Goal: Use online tool/utility: Utilize a website feature to perform a specific function

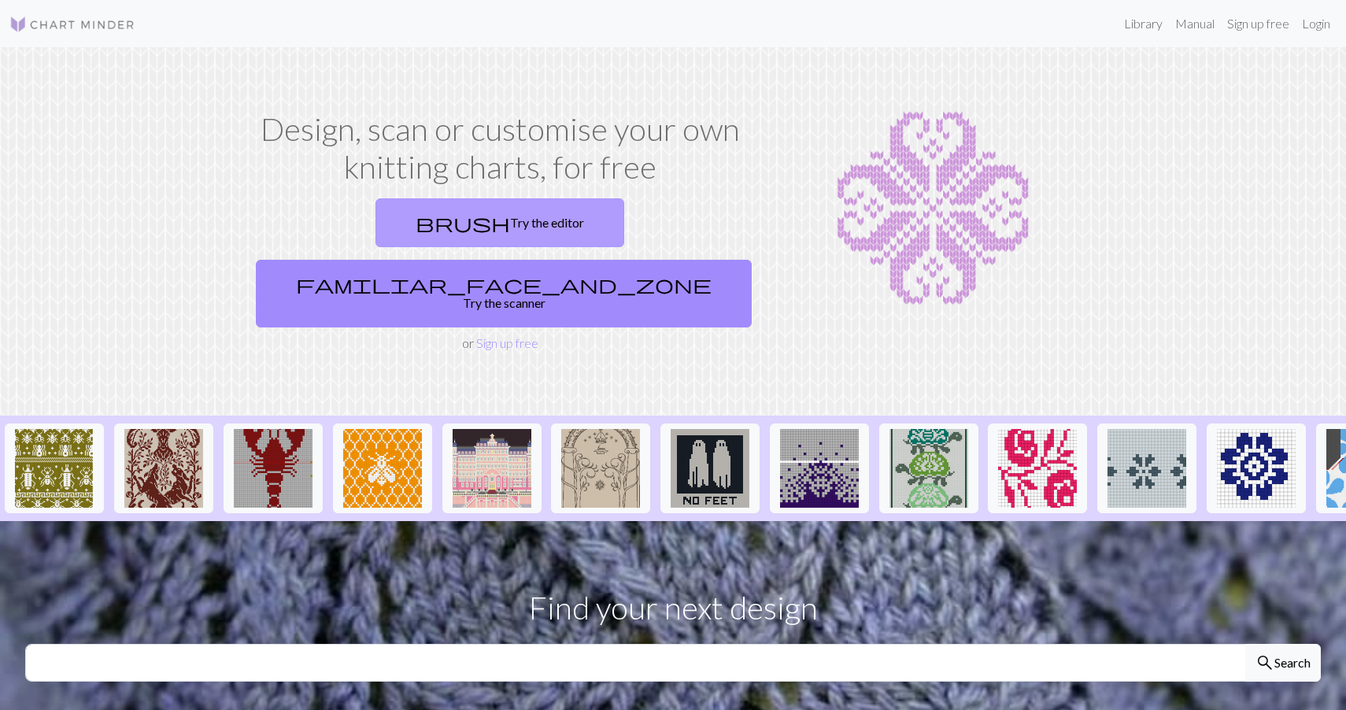
click at [406, 220] on link "brush Try the editor" at bounding box center [499, 222] width 249 height 49
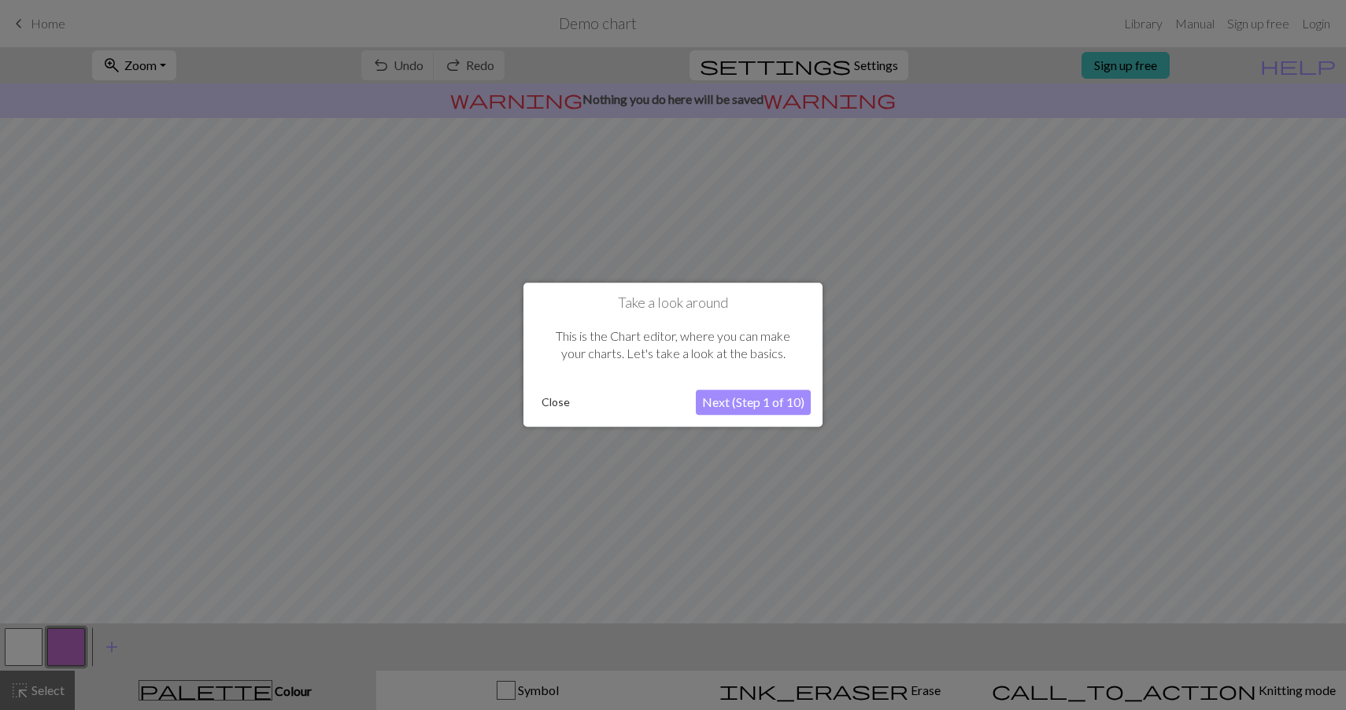
click at [740, 409] on button "Next (Step 1 of 10)" at bounding box center [753, 402] width 115 height 25
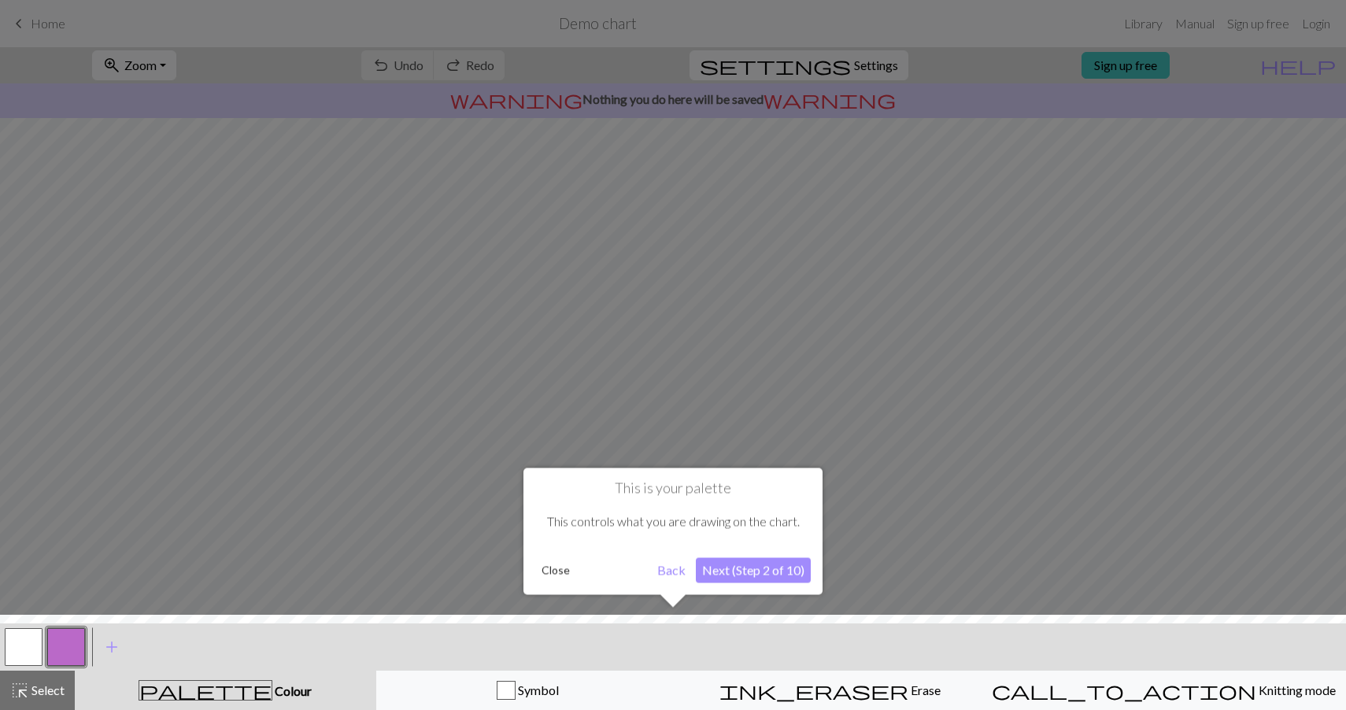
click at [728, 575] on button "Next (Step 2 of 10)" at bounding box center [753, 569] width 115 height 25
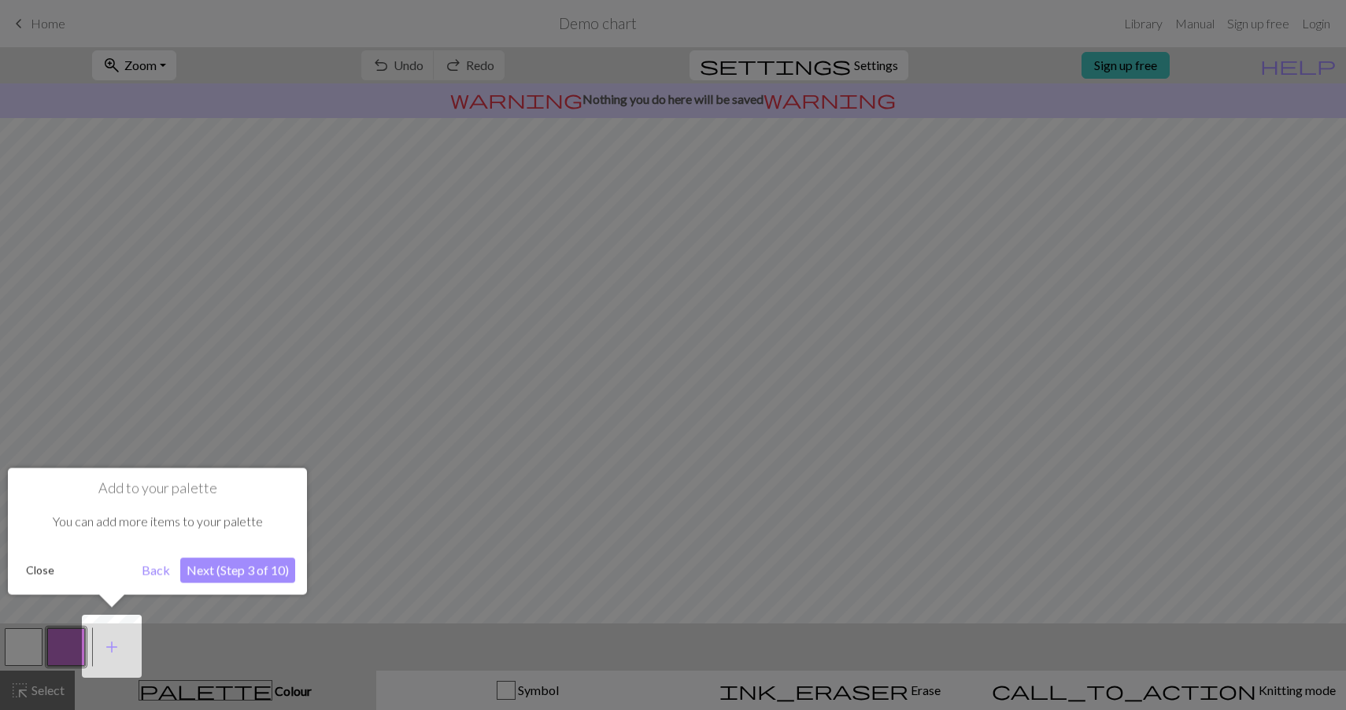
click at [259, 572] on button "Next (Step 3 of 10)" at bounding box center [237, 569] width 115 height 25
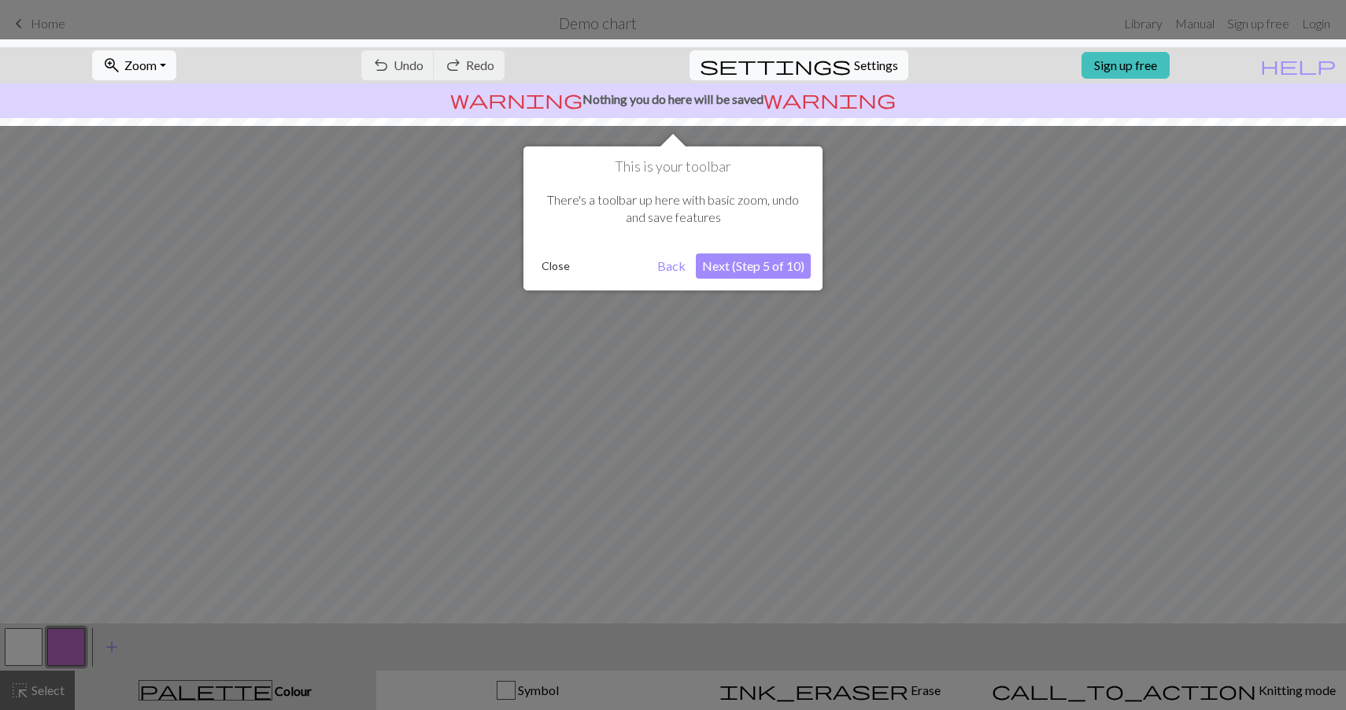
click at [567, 262] on button "Close" at bounding box center [555, 266] width 41 height 24
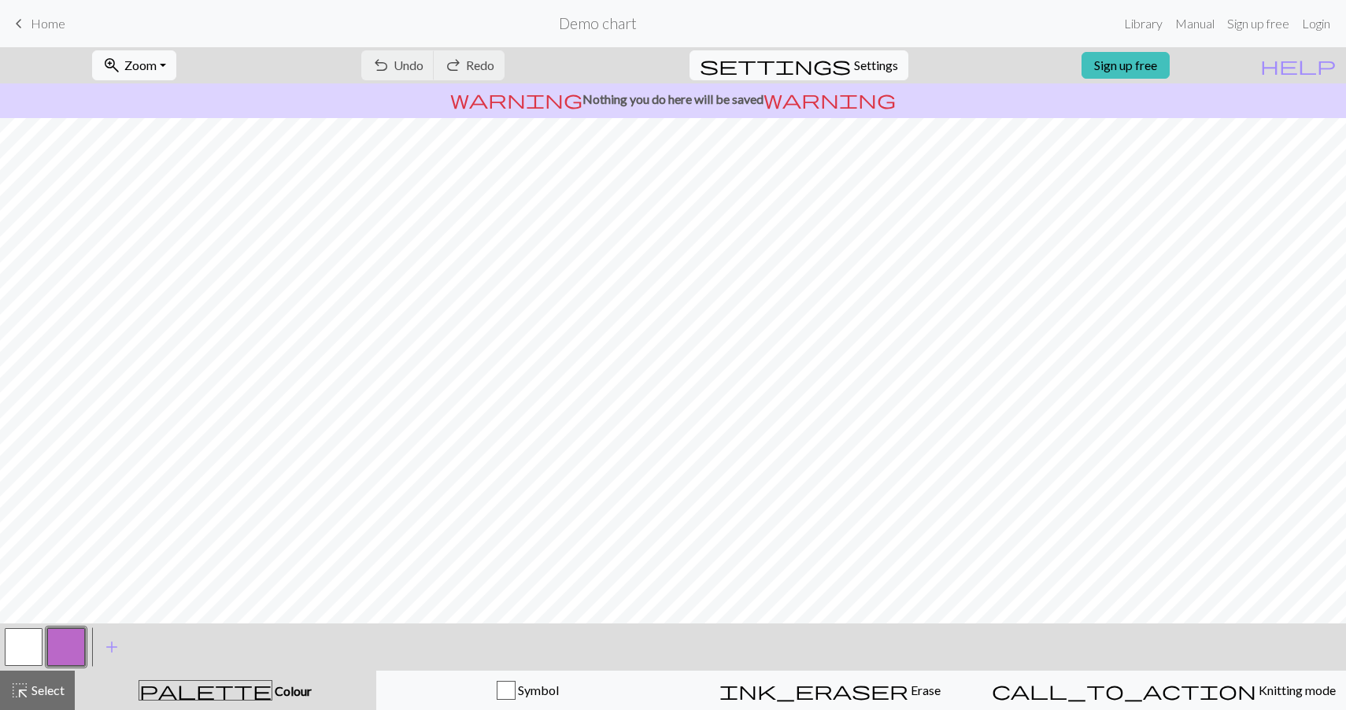
click at [572, 28] on h2 "Demo chart" at bounding box center [598, 23] width 78 height 18
click at [30, 25] on link "keyboard_arrow_left Home" at bounding box center [37, 23] width 56 height 27
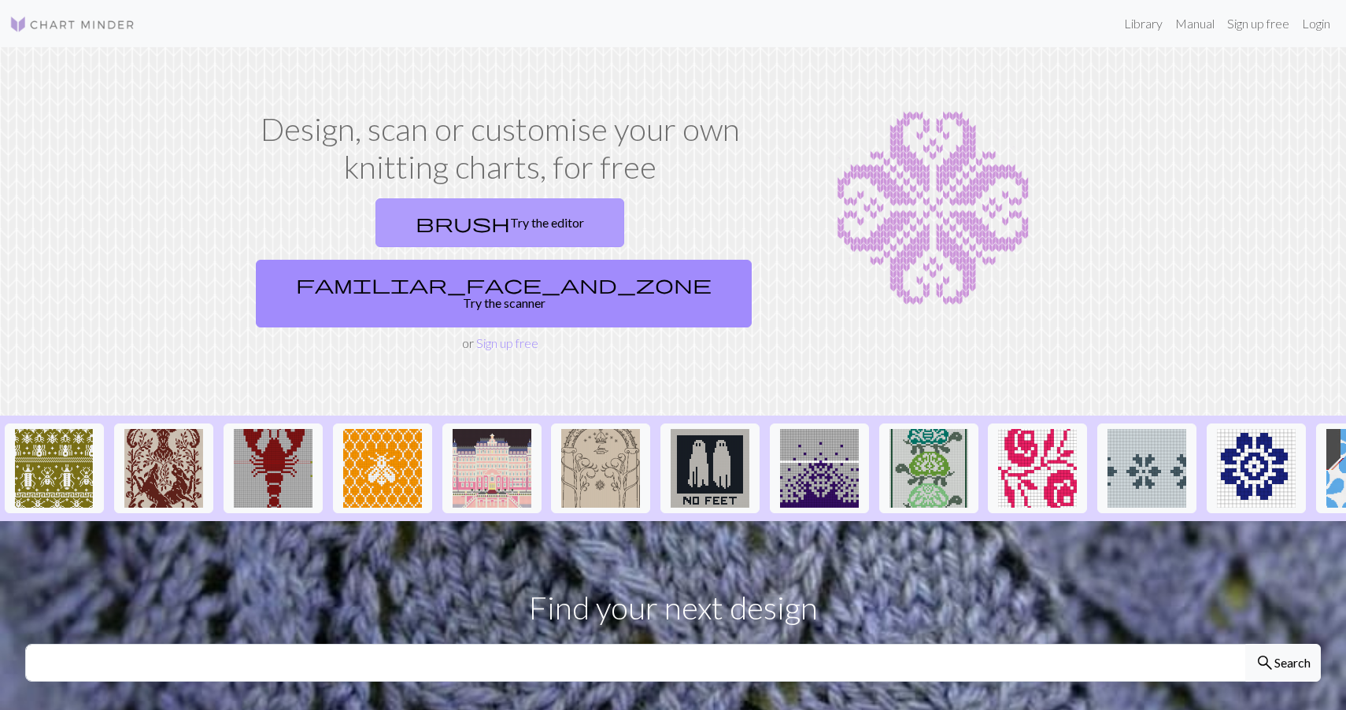
click at [402, 227] on link "brush Try the editor" at bounding box center [499, 222] width 249 height 49
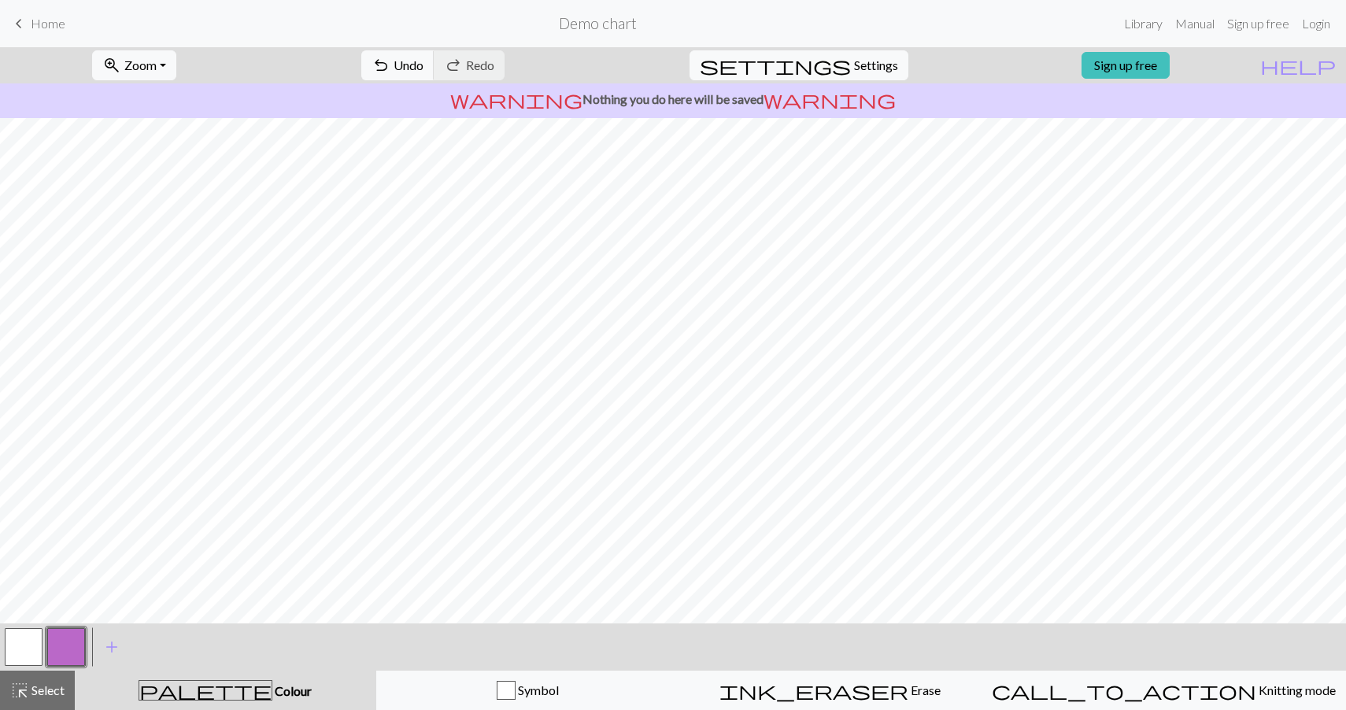
scroll to position [70, 0]
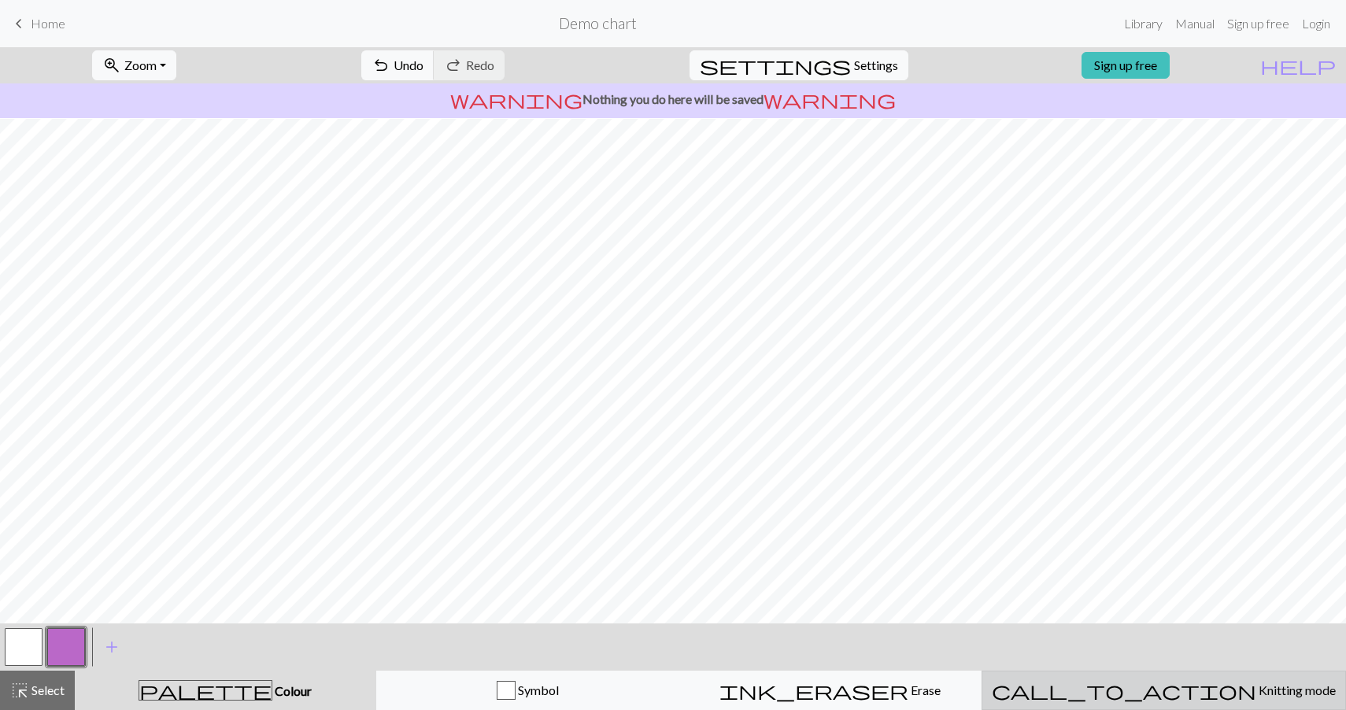
click at [1153, 682] on span "call_to_action" at bounding box center [1124, 690] width 264 height 22
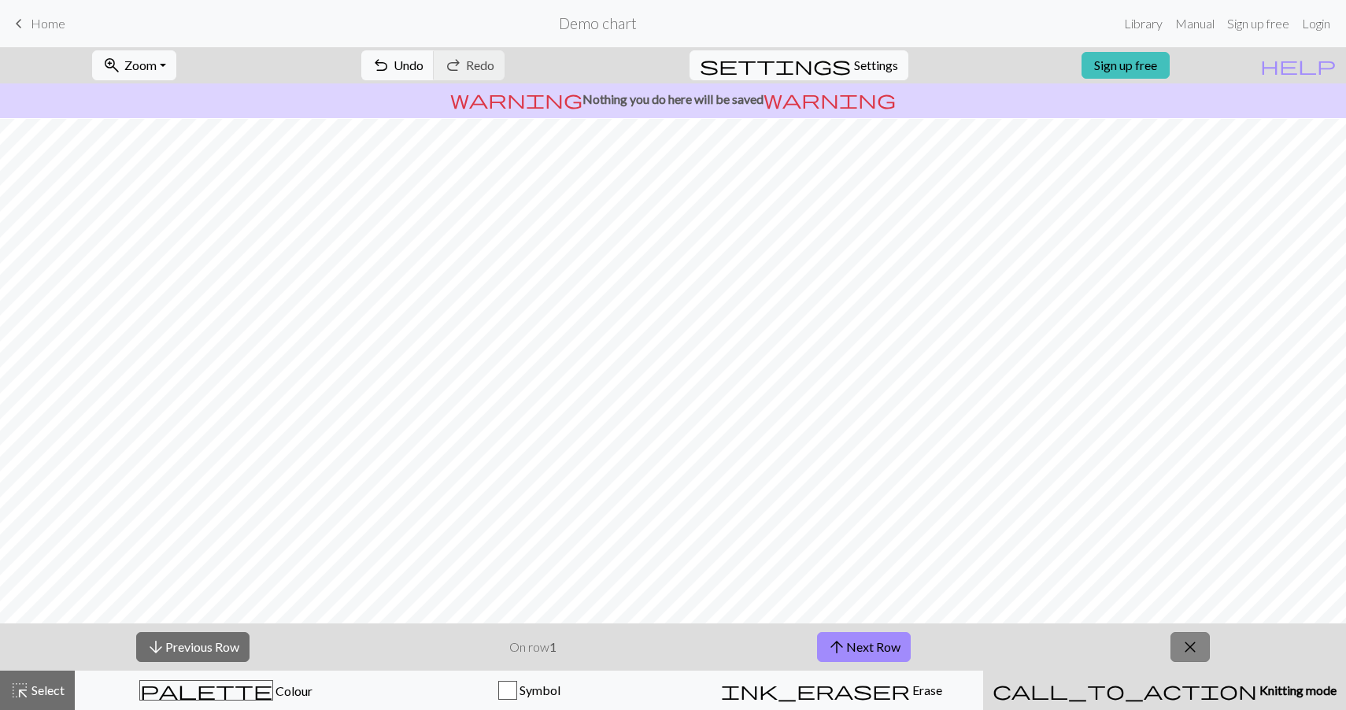
click at [1189, 652] on span "close" at bounding box center [1190, 647] width 19 height 22
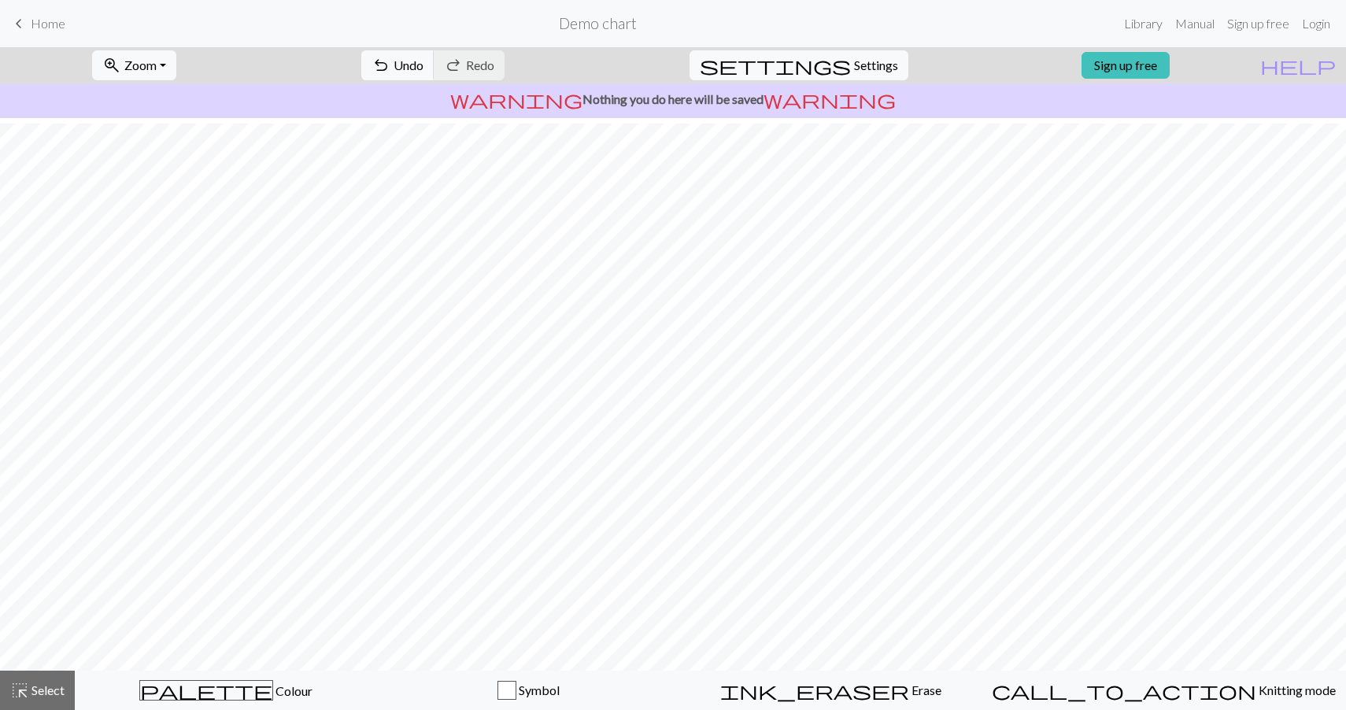
scroll to position [23, 0]
click at [37, 687] on span "Select" at bounding box center [46, 689] width 35 height 15
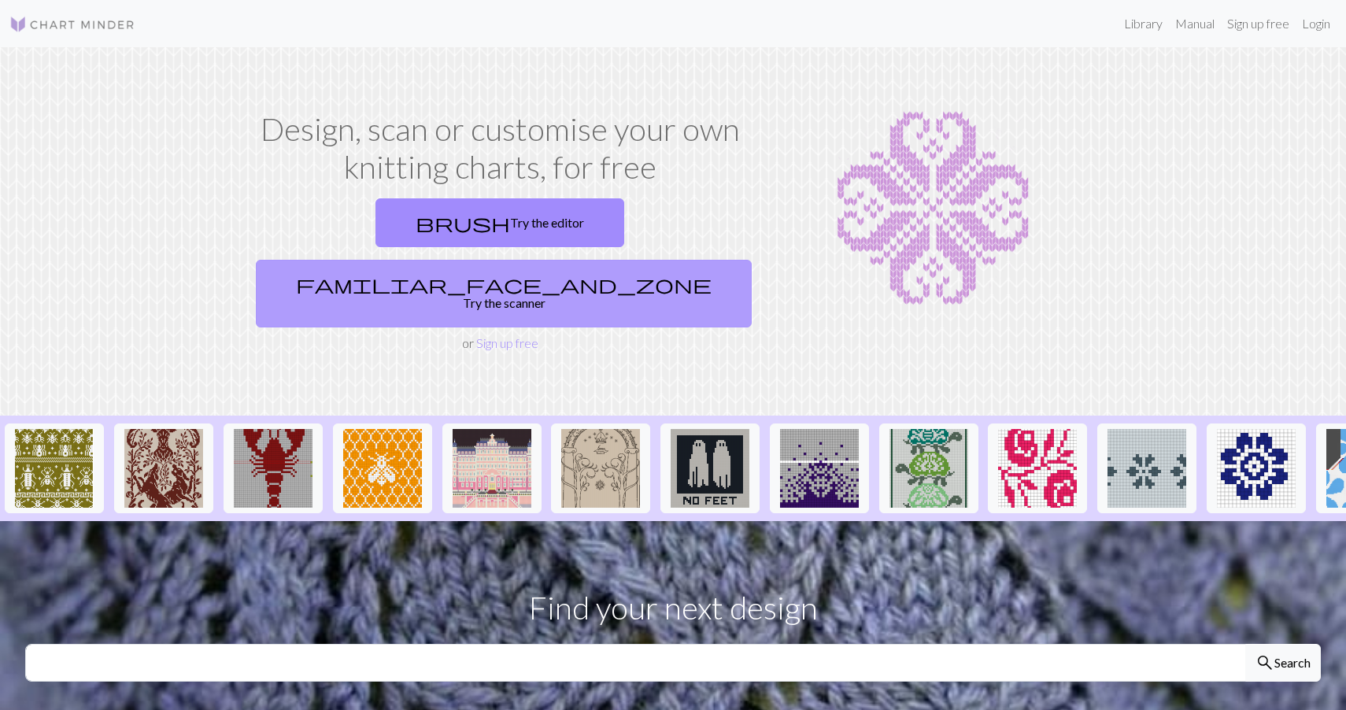
click at [647, 260] on link "familiar_face_and_zone Try the scanner" at bounding box center [504, 294] width 496 height 68
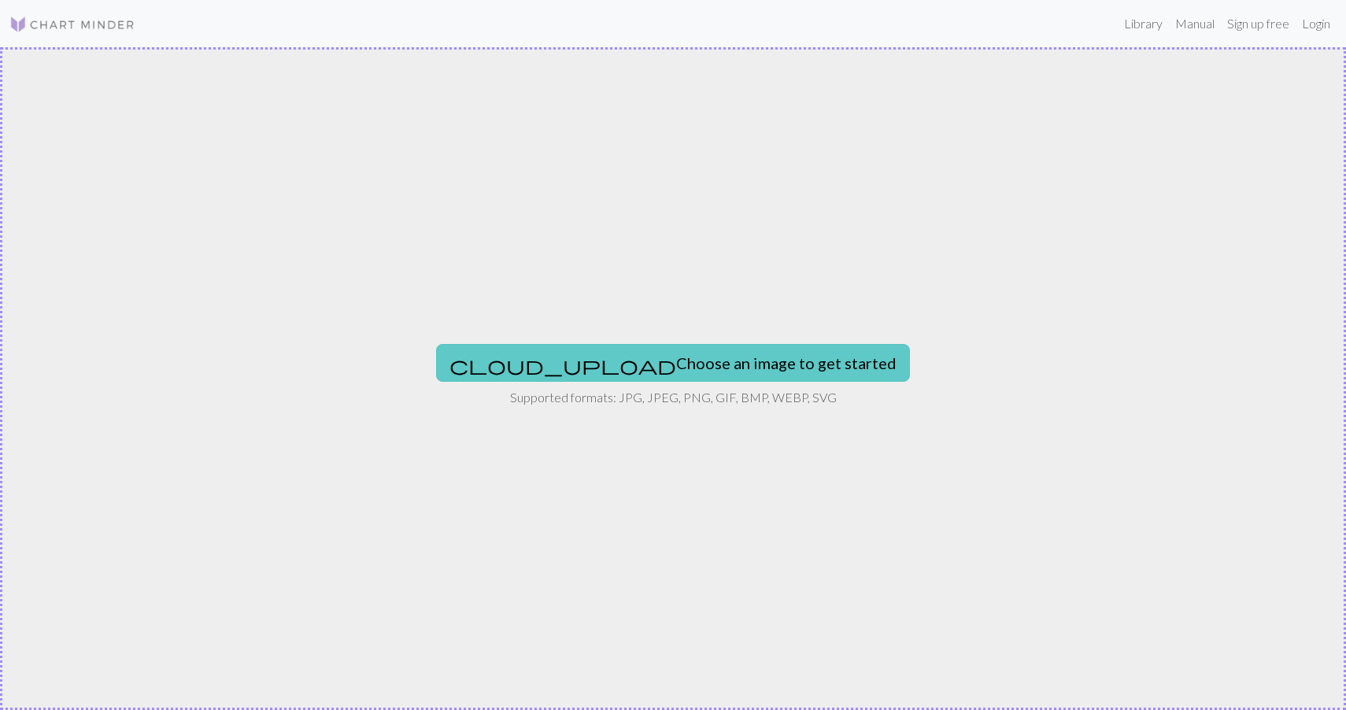
click at [670, 355] on button "cloud_upload Choose an image to get started" at bounding box center [673, 363] width 474 height 38
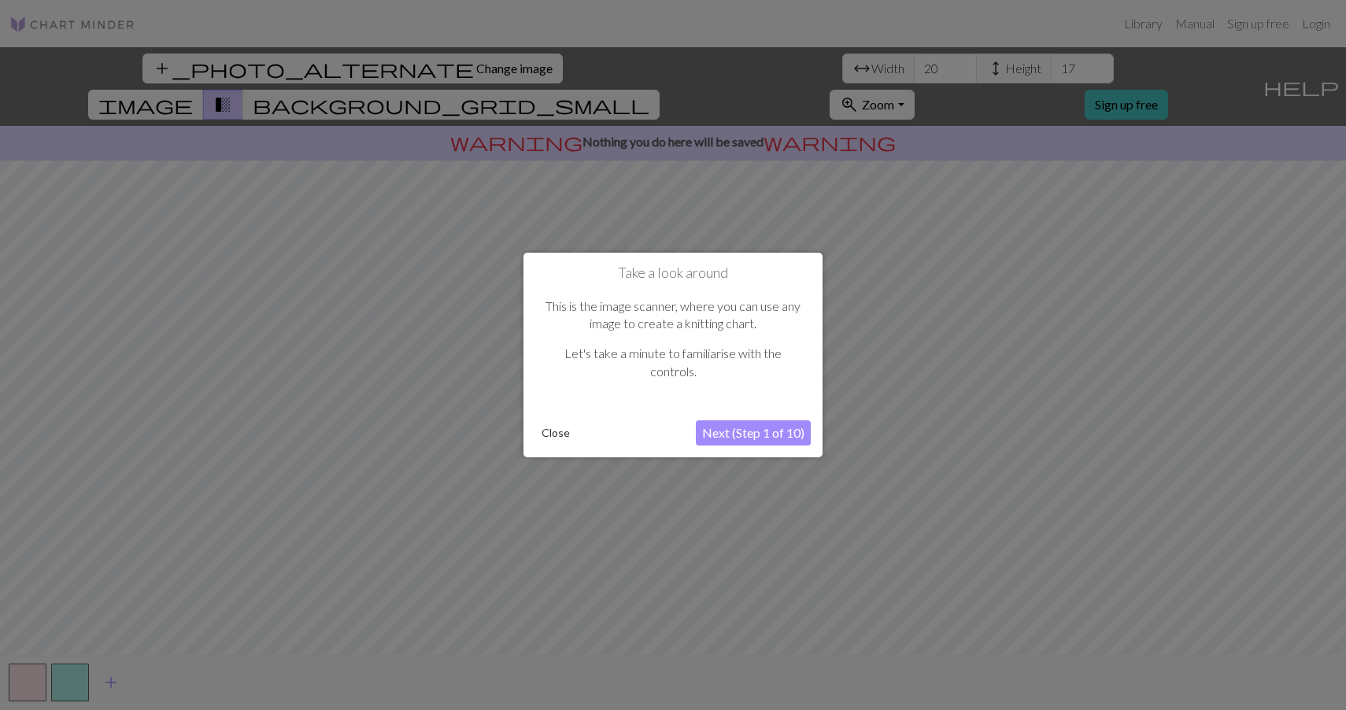
click at [748, 439] on button "Next (Step 1 of 10)" at bounding box center [753, 432] width 115 height 25
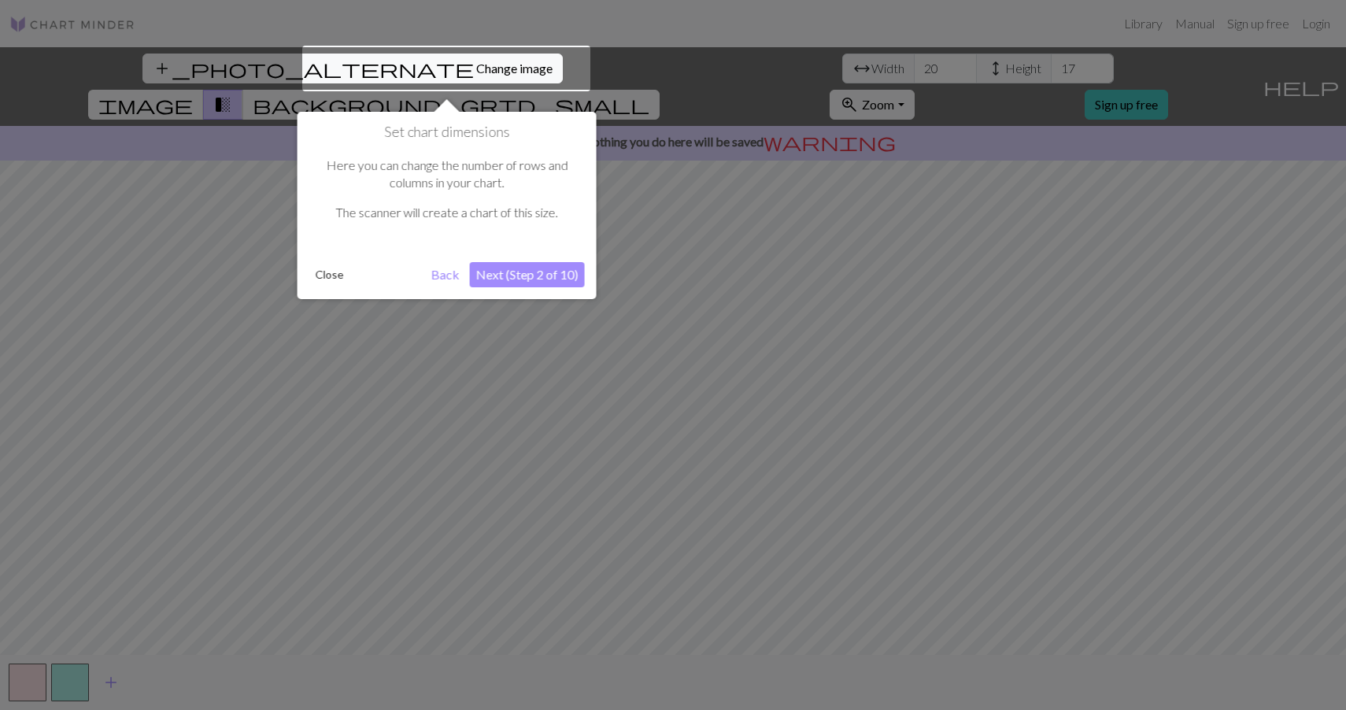
click at [545, 276] on button "Next (Step 2 of 10)" at bounding box center [527, 274] width 115 height 25
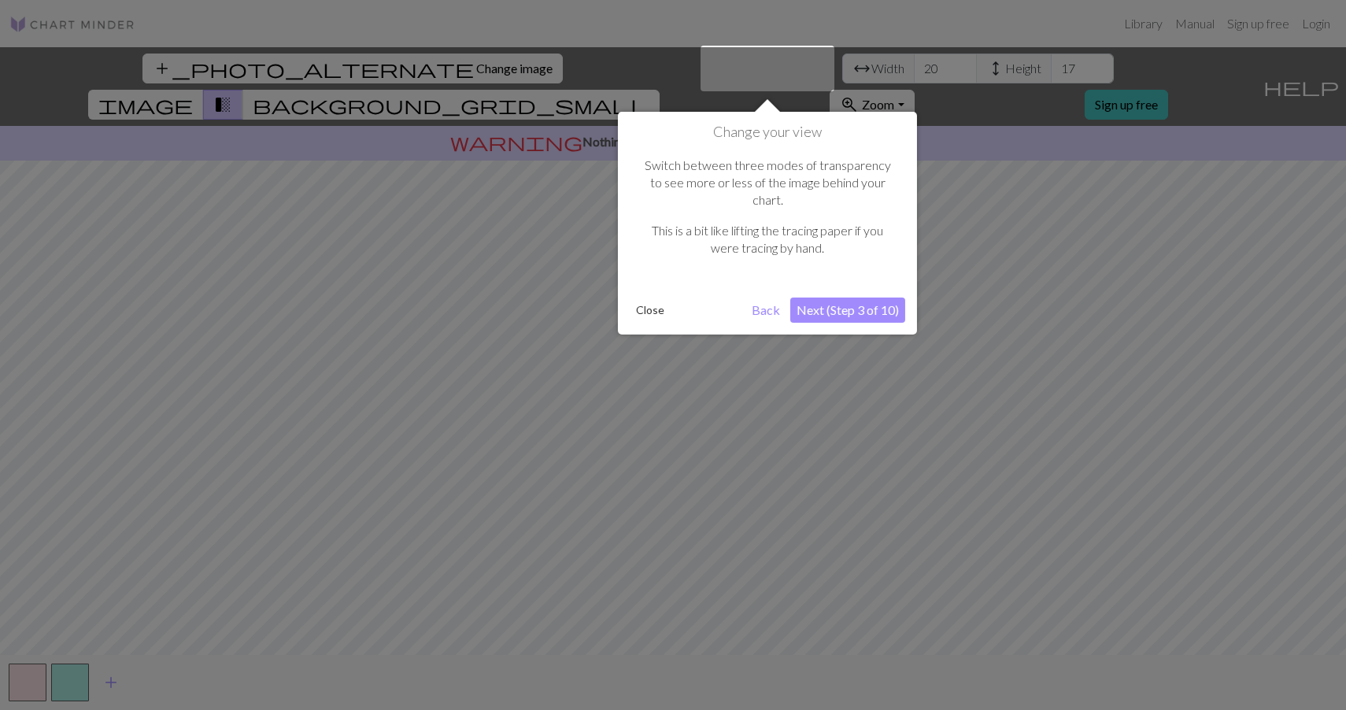
click at [856, 298] on button "Next (Step 3 of 10)" at bounding box center [847, 310] width 115 height 25
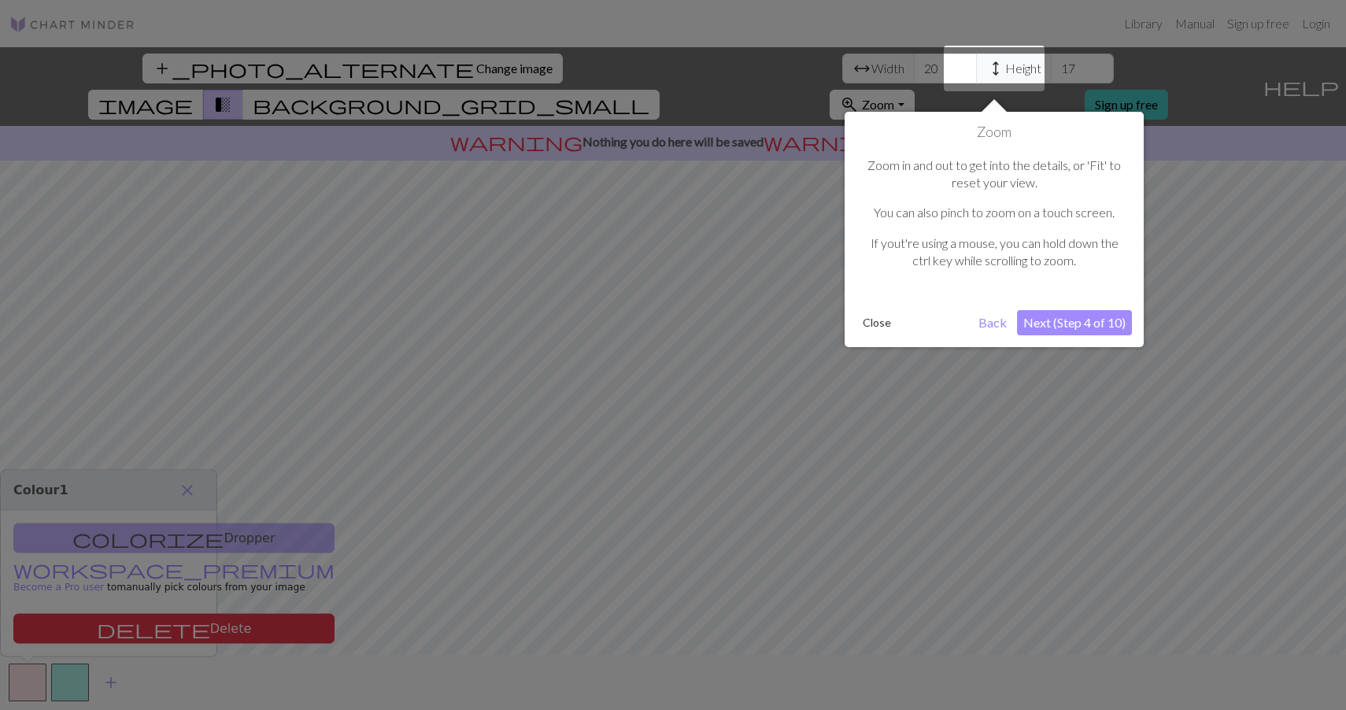
click at [1055, 315] on button "Next (Step 4 of 10)" at bounding box center [1074, 322] width 115 height 25
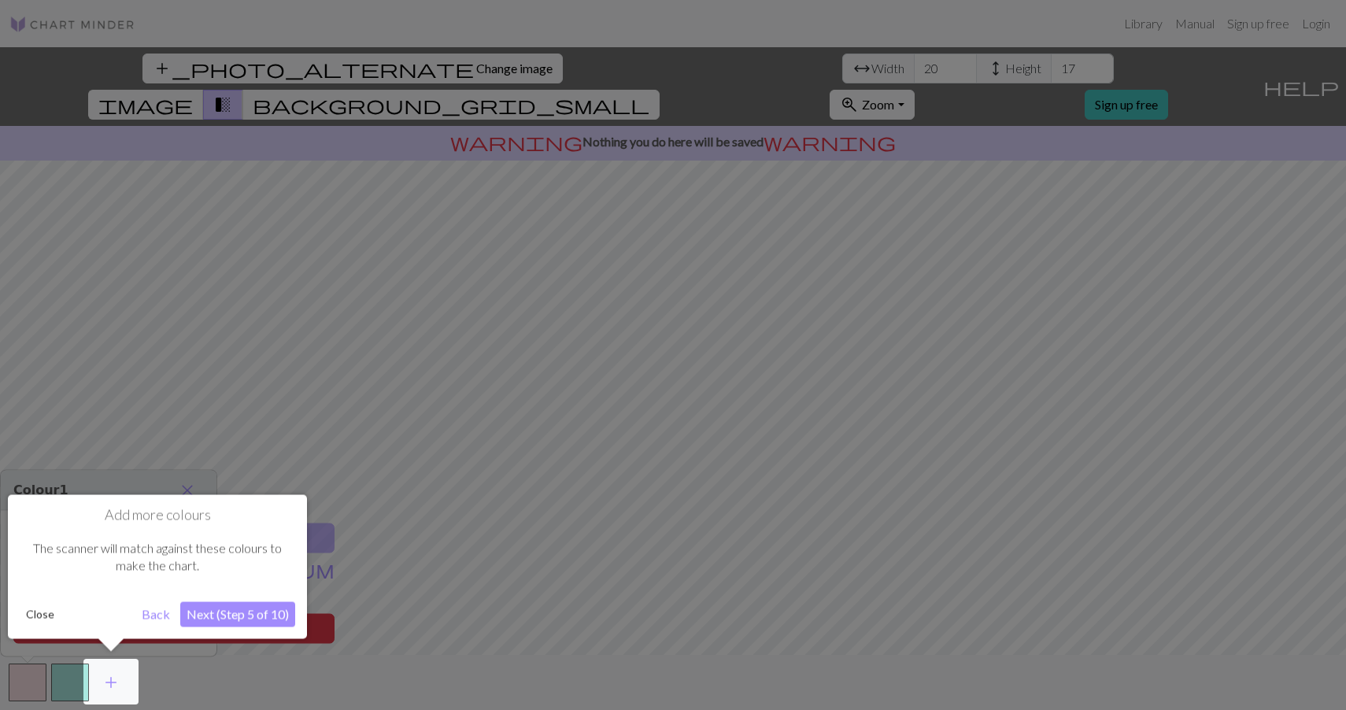
click at [152, 619] on button "Back" at bounding box center [155, 614] width 41 height 25
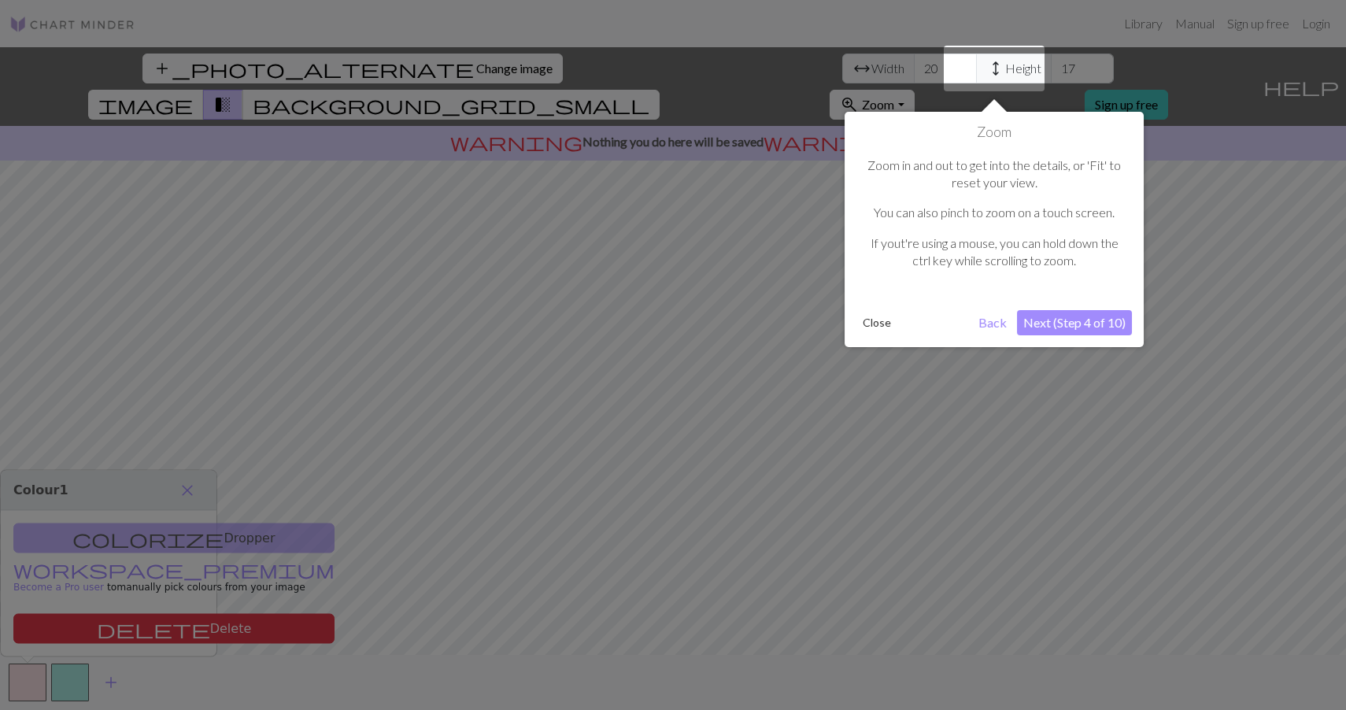
click at [889, 319] on button "Close" at bounding box center [876, 323] width 41 height 24
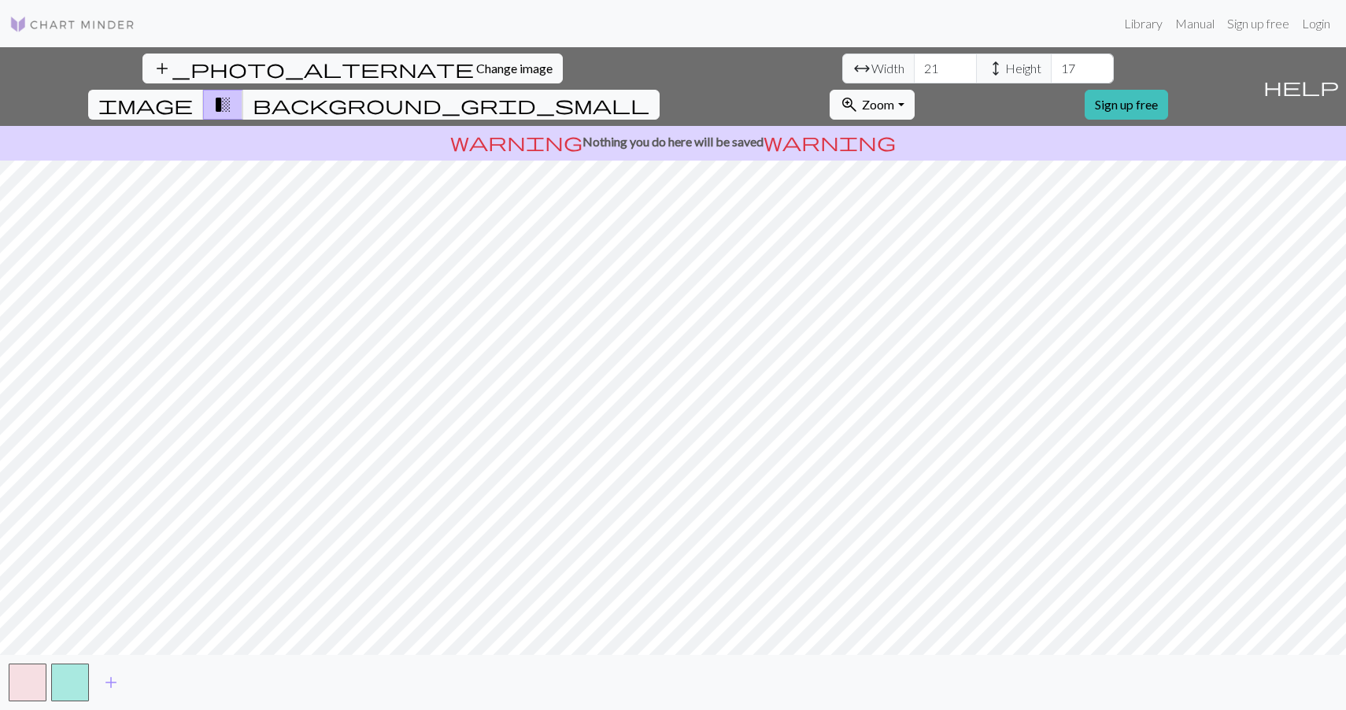
click at [914, 66] on input "21" at bounding box center [945, 69] width 63 height 30
click at [914, 66] on input "22" at bounding box center [945, 69] width 63 height 30
click at [914, 66] on input "23" at bounding box center [945, 69] width 63 height 30
click at [914, 66] on input "24" at bounding box center [945, 69] width 63 height 30
click at [914, 66] on input "25" at bounding box center [945, 69] width 63 height 30
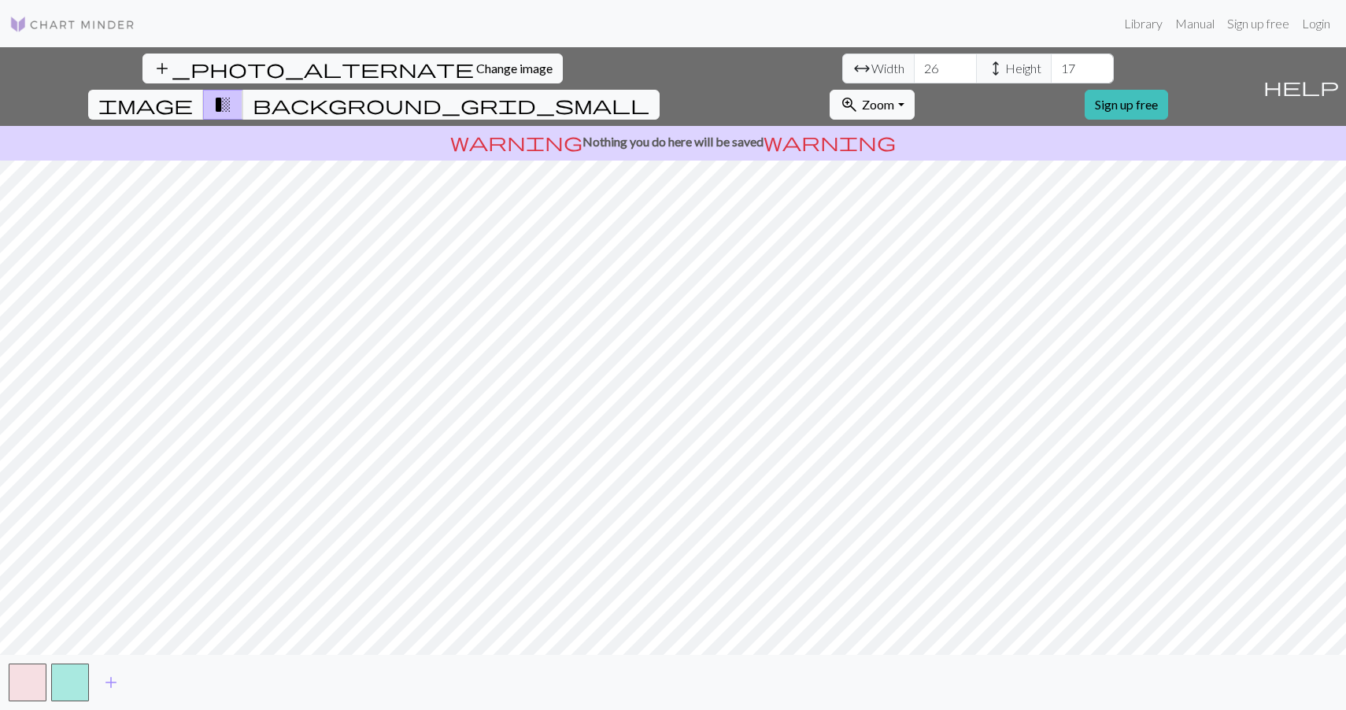
click at [914, 66] on input "26" at bounding box center [945, 69] width 63 height 30
click at [914, 66] on input "27" at bounding box center [945, 69] width 63 height 30
click at [914, 66] on input "28" at bounding box center [945, 69] width 63 height 30
click at [914, 66] on input "29" at bounding box center [945, 69] width 63 height 30
click at [914, 66] on input "30" at bounding box center [945, 69] width 63 height 30
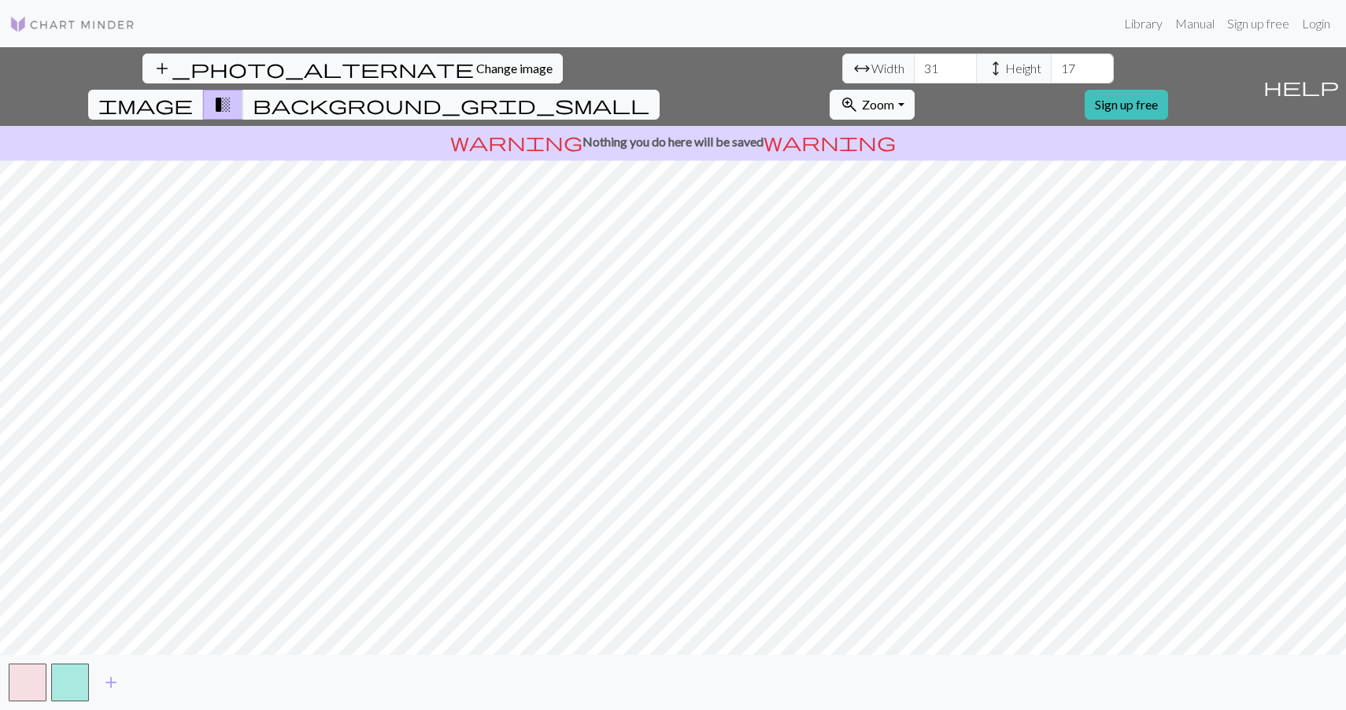
click at [914, 66] on input "31" at bounding box center [945, 69] width 63 height 30
click at [914, 66] on input "32" at bounding box center [945, 69] width 63 height 30
click at [914, 66] on input "33" at bounding box center [945, 69] width 63 height 30
click at [914, 66] on input "34" at bounding box center [945, 69] width 63 height 30
click at [914, 66] on input "35" at bounding box center [945, 69] width 63 height 30
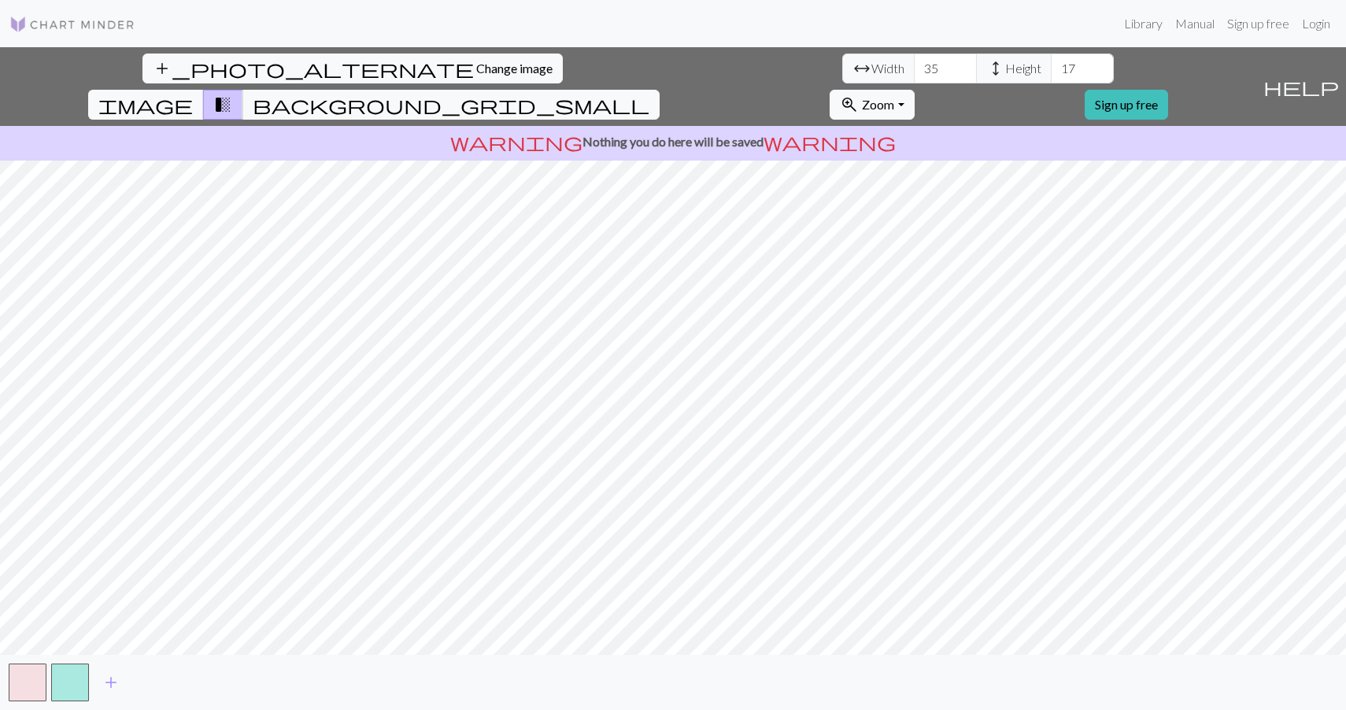
click at [914, 66] on input "36" at bounding box center [945, 69] width 63 height 30
click at [914, 66] on input "37" at bounding box center [945, 69] width 63 height 30
type input "38"
click at [914, 66] on input "38" at bounding box center [945, 69] width 63 height 30
click at [1051, 64] on input "18" at bounding box center [1082, 69] width 63 height 30
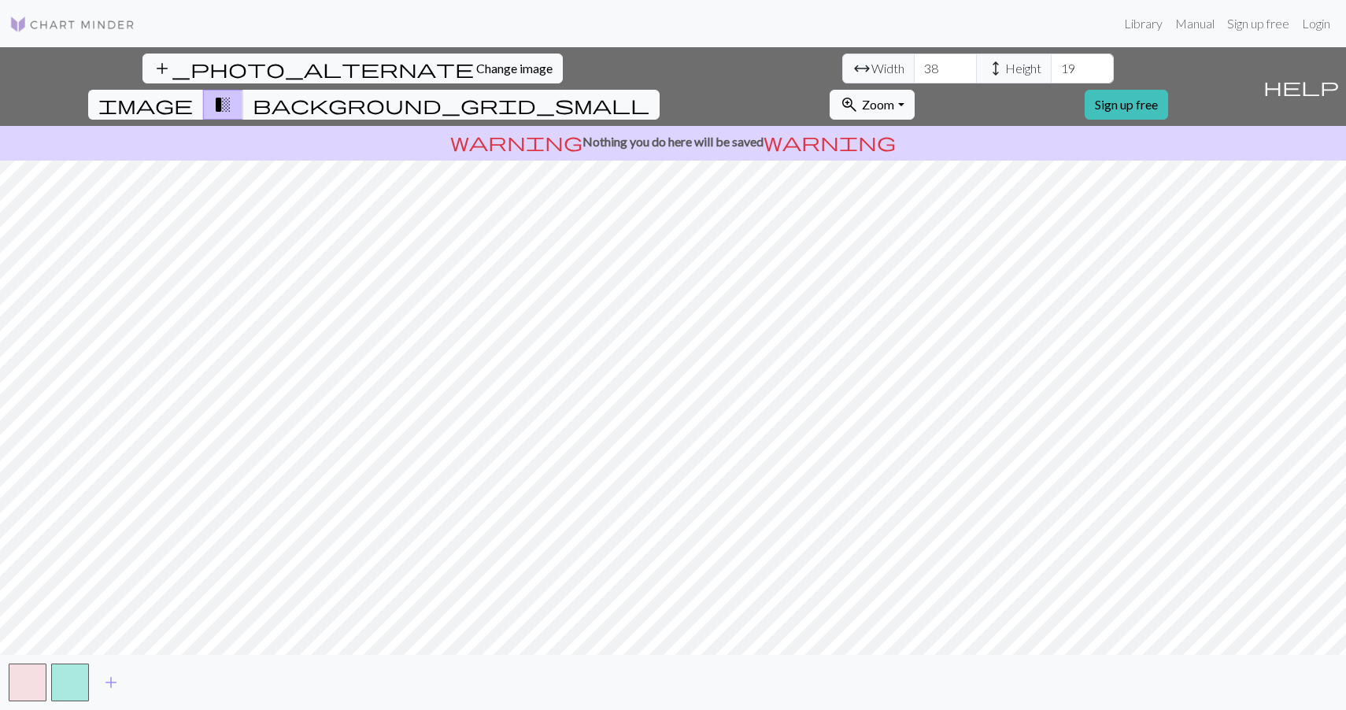
click at [1051, 64] on input "19" at bounding box center [1082, 69] width 63 height 30
click at [1051, 64] on input "20" at bounding box center [1082, 69] width 63 height 30
click at [1051, 64] on input "21" at bounding box center [1082, 69] width 63 height 30
click at [1051, 64] on input "22" at bounding box center [1082, 69] width 63 height 30
click at [1051, 64] on input "23" at bounding box center [1082, 69] width 63 height 30
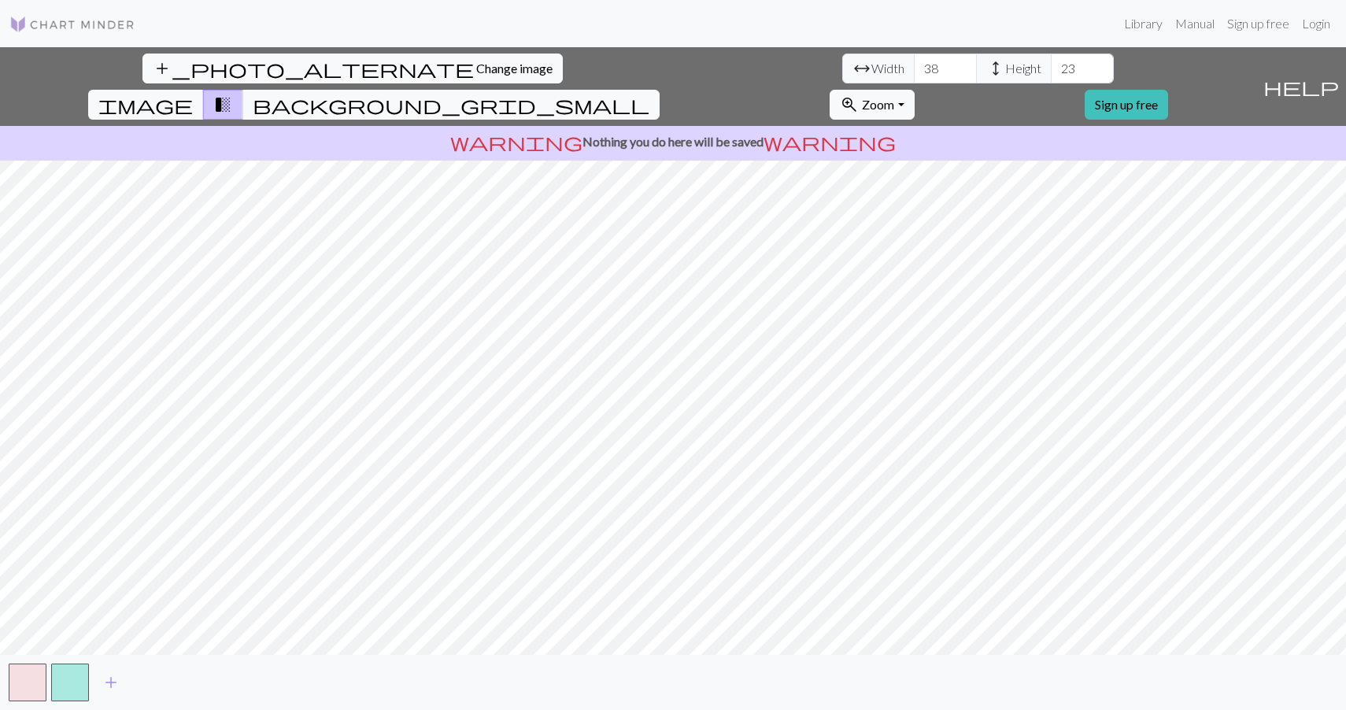
click at [1051, 64] on input "24" at bounding box center [1082, 69] width 63 height 30
click at [1051, 64] on input "25" at bounding box center [1082, 69] width 63 height 30
click at [1051, 64] on input "26" at bounding box center [1082, 69] width 63 height 30
click at [1051, 64] on input "27" at bounding box center [1082, 69] width 63 height 30
click at [1051, 64] on input "28" at bounding box center [1082, 69] width 63 height 30
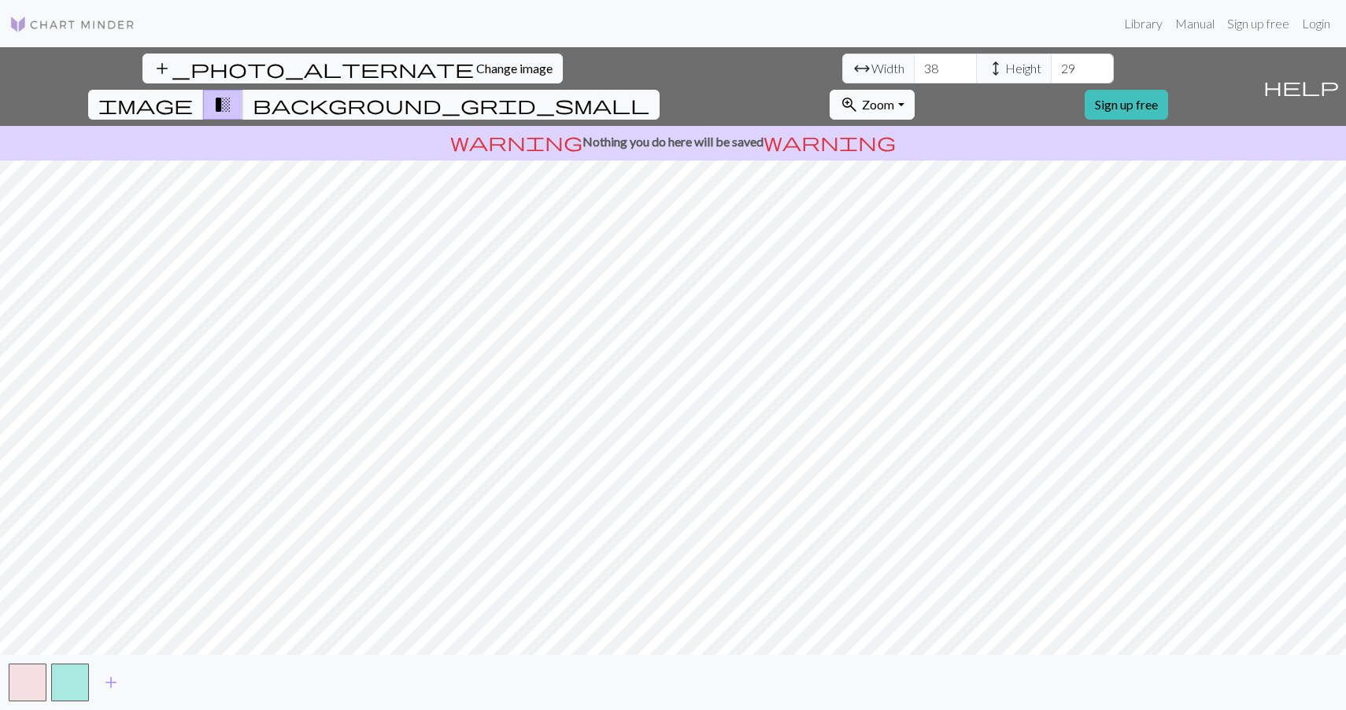
click at [1051, 64] on input "29" at bounding box center [1082, 69] width 63 height 30
click at [1051, 64] on input "30" at bounding box center [1082, 69] width 63 height 30
click at [1051, 64] on input "31" at bounding box center [1082, 69] width 63 height 30
click at [1051, 64] on input "32" at bounding box center [1082, 69] width 63 height 30
click at [1051, 64] on input "33" at bounding box center [1082, 69] width 63 height 30
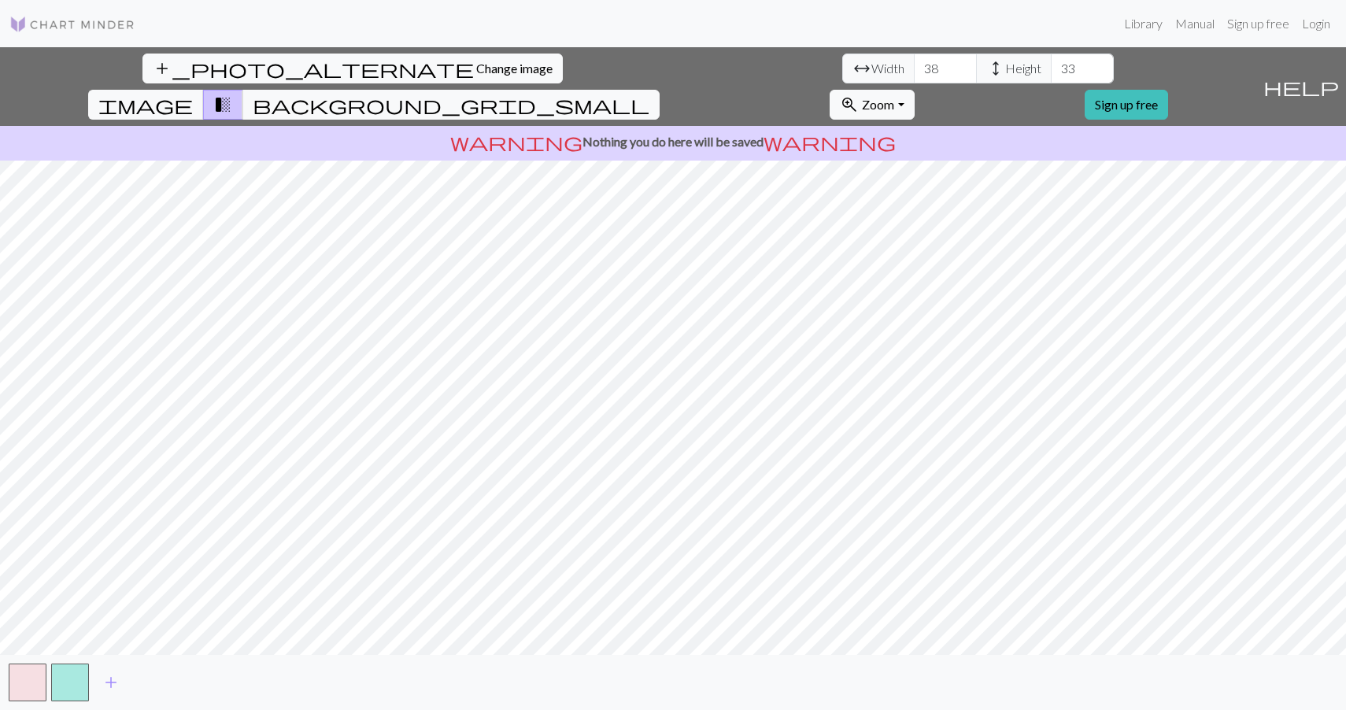
click at [1051, 64] on input "34" at bounding box center [1082, 69] width 63 height 30
click at [1051, 64] on input "35" at bounding box center [1082, 69] width 63 height 30
click at [1051, 64] on input "36" at bounding box center [1082, 69] width 63 height 30
click at [1051, 64] on input "37" at bounding box center [1082, 69] width 63 height 30
click at [1051, 64] on input "38" at bounding box center [1082, 69] width 63 height 30
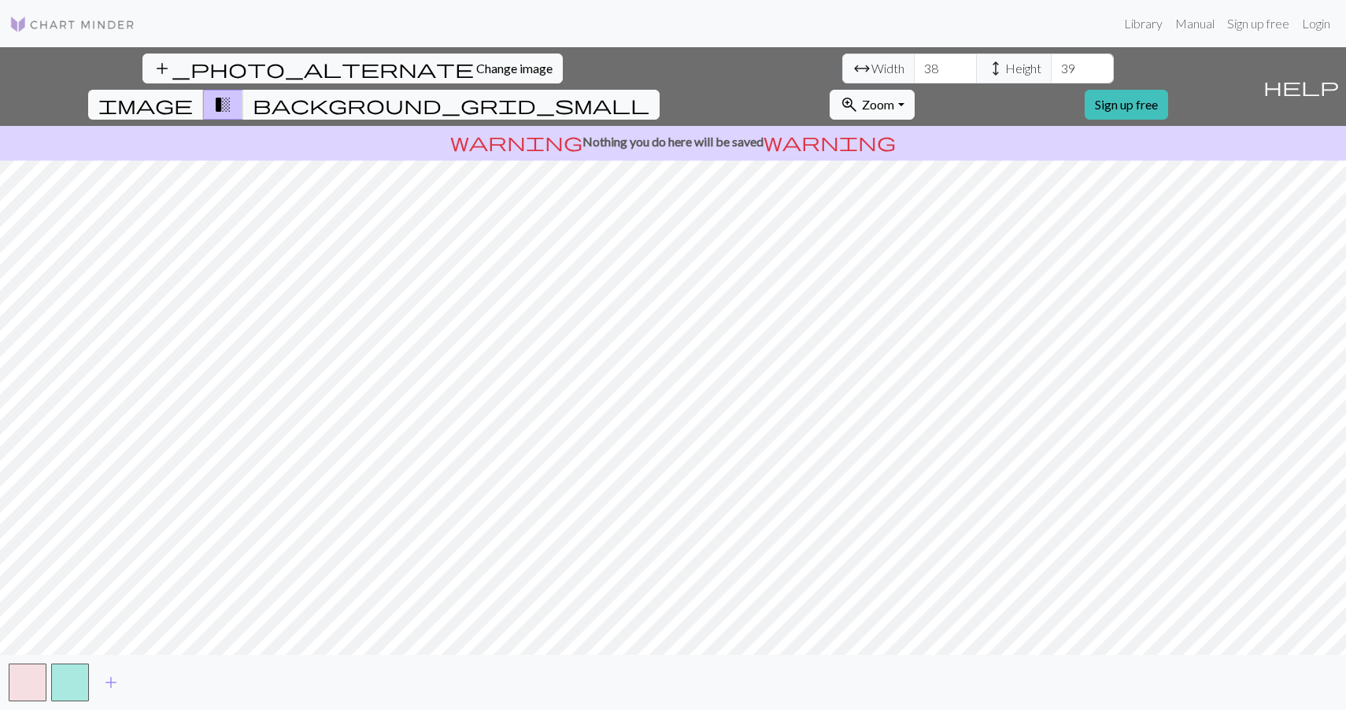
click at [1051, 64] on input "39" at bounding box center [1082, 69] width 63 height 30
click at [1051, 64] on input "40" at bounding box center [1082, 69] width 63 height 30
click at [1051, 64] on input "41" at bounding box center [1082, 69] width 63 height 30
click at [1051, 64] on input "42" at bounding box center [1082, 69] width 63 height 30
click at [1051, 64] on input "43" at bounding box center [1082, 69] width 63 height 30
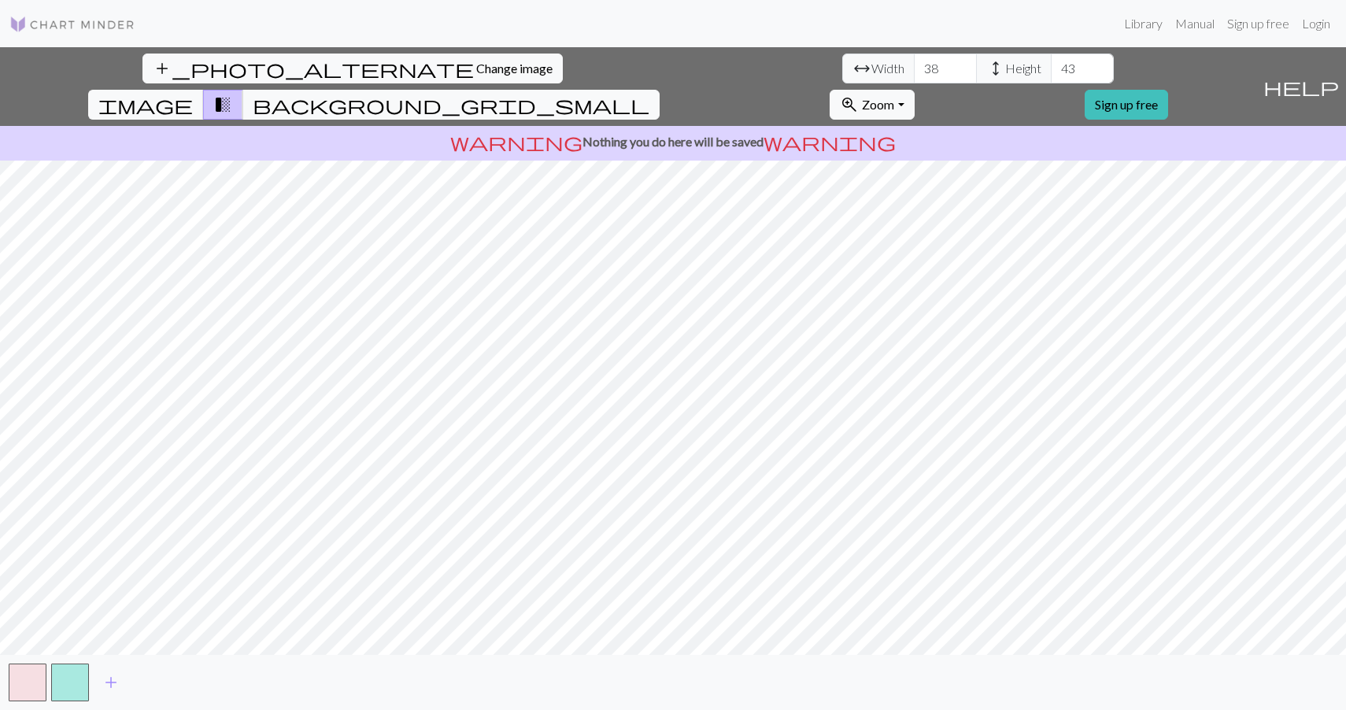
click at [1051, 64] on input "44" at bounding box center [1082, 69] width 63 height 30
click at [1051, 64] on input "45" at bounding box center [1082, 69] width 63 height 30
click at [1051, 64] on input "46" at bounding box center [1082, 69] width 63 height 30
click at [1051, 64] on input "47" at bounding box center [1082, 69] width 63 height 30
click at [1051, 64] on input "48" at bounding box center [1082, 69] width 63 height 30
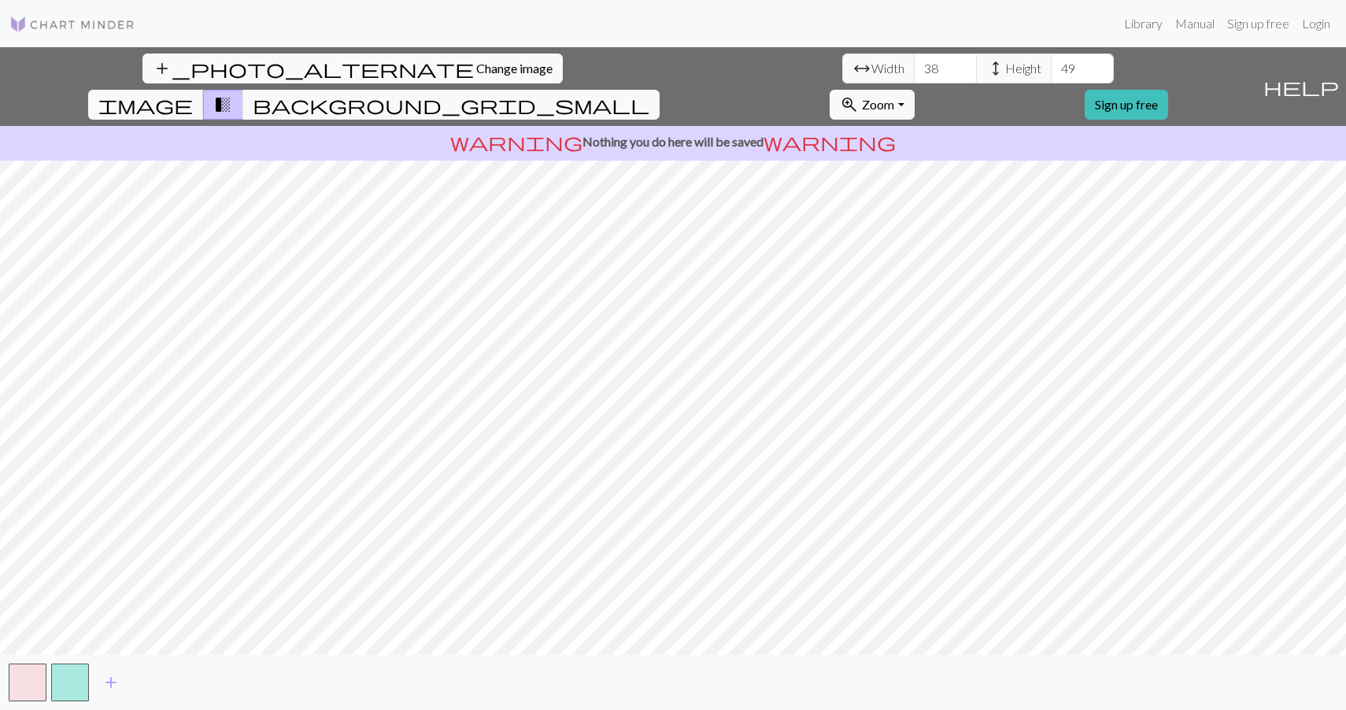
click at [1051, 64] on input "49" at bounding box center [1082, 69] width 63 height 30
click at [1051, 64] on input "50" at bounding box center [1082, 69] width 63 height 30
click at [1051, 64] on input "51" at bounding box center [1082, 69] width 63 height 30
click at [1051, 64] on input "52" at bounding box center [1082, 69] width 63 height 30
click at [1051, 64] on input "53" at bounding box center [1082, 69] width 63 height 30
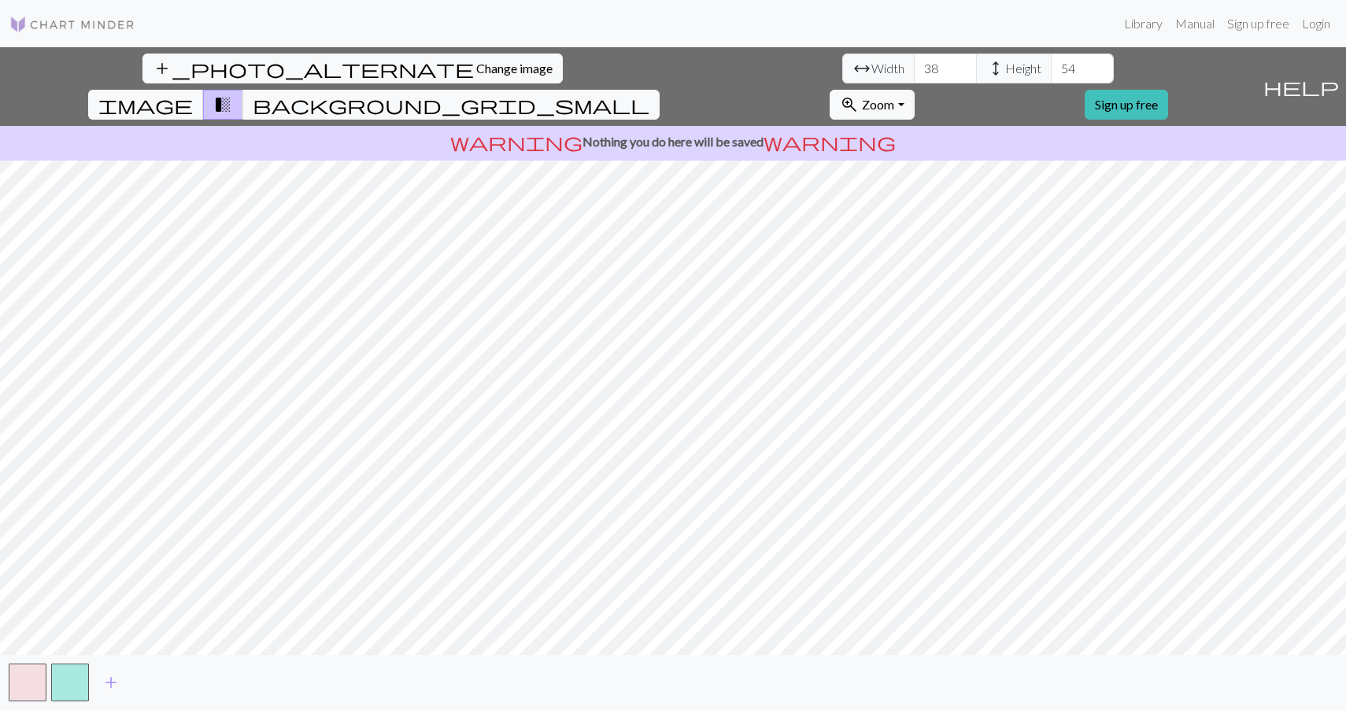
click at [1051, 64] on input "54" at bounding box center [1082, 69] width 63 height 30
click at [1051, 64] on input "55" at bounding box center [1082, 69] width 63 height 30
click at [193, 94] on span "image" at bounding box center [145, 105] width 94 height 22
click at [649, 94] on span "background_grid_small" at bounding box center [451, 105] width 397 height 22
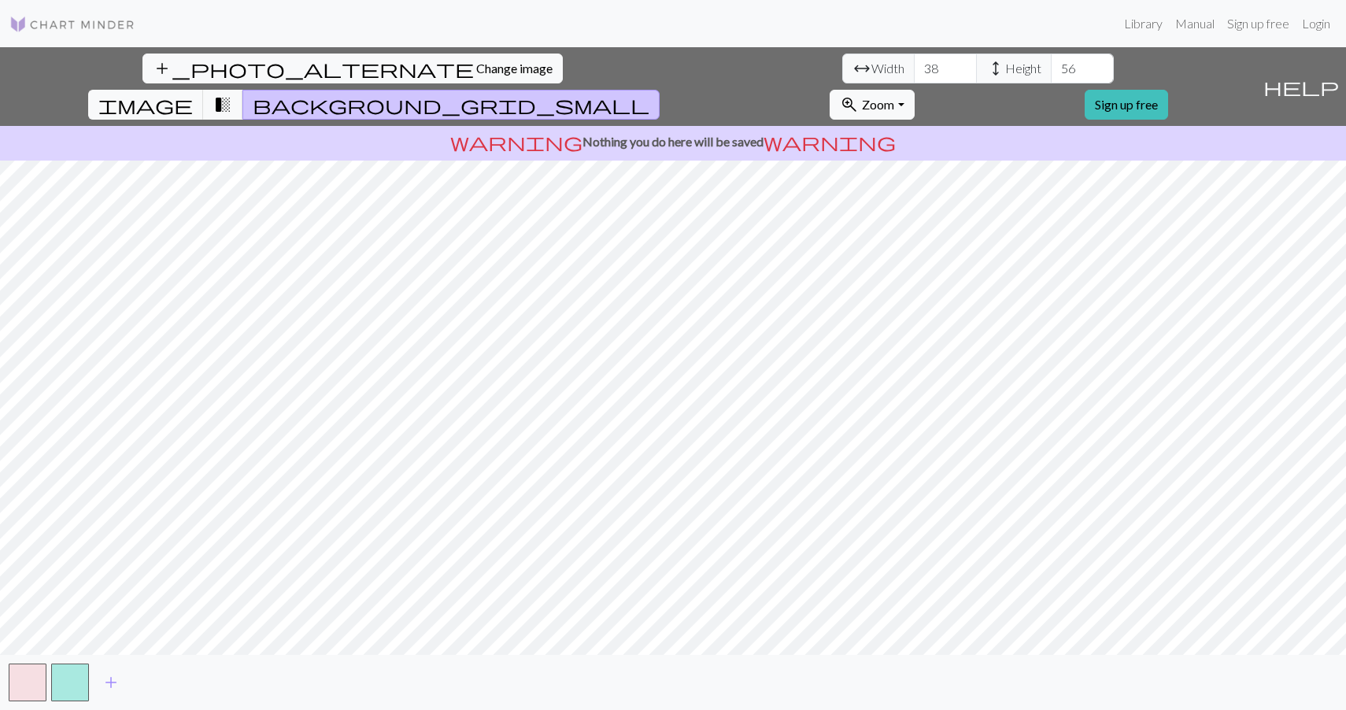
click at [1051, 64] on input "56" at bounding box center [1082, 69] width 63 height 30
click at [1051, 64] on input "57" at bounding box center [1082, 69] width 63 height 30
click at [1051, 64] on input "58" at bounding box center [1082, 69] width 63 height 30
type input "94"
click at [1051, 64] on input "94" at bounding box center [1082, 69] width 63 height 30
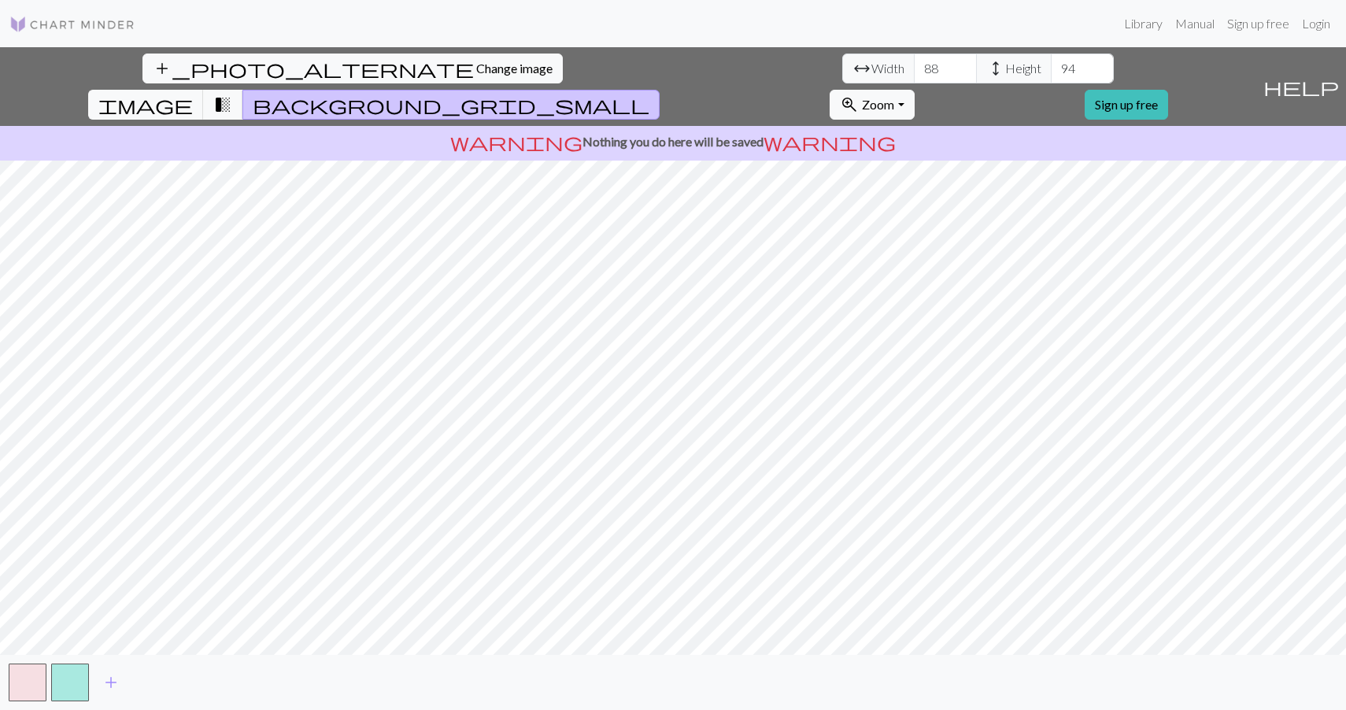
click at [914, 65] on input "88" at bounding box center [945, 69] width 63 height 30
click at [232, 94] on span "transition_fade" at bounding box center [222, 105] width 19 height 22
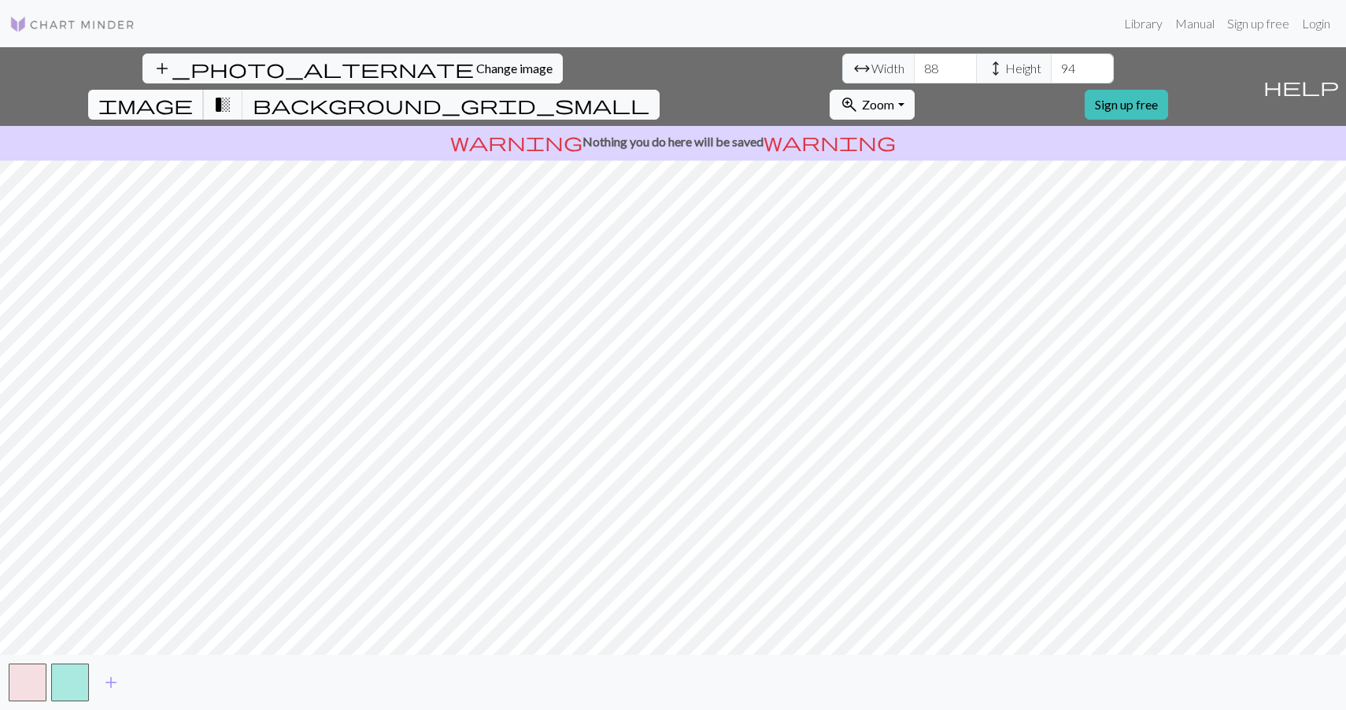
click at [193, 94] on span "image" at bounding box center [145, 105] width 94 height 22
click at [649, 94] on span "background_grid_small" at bounding box center [451, 105] width 397 height 22
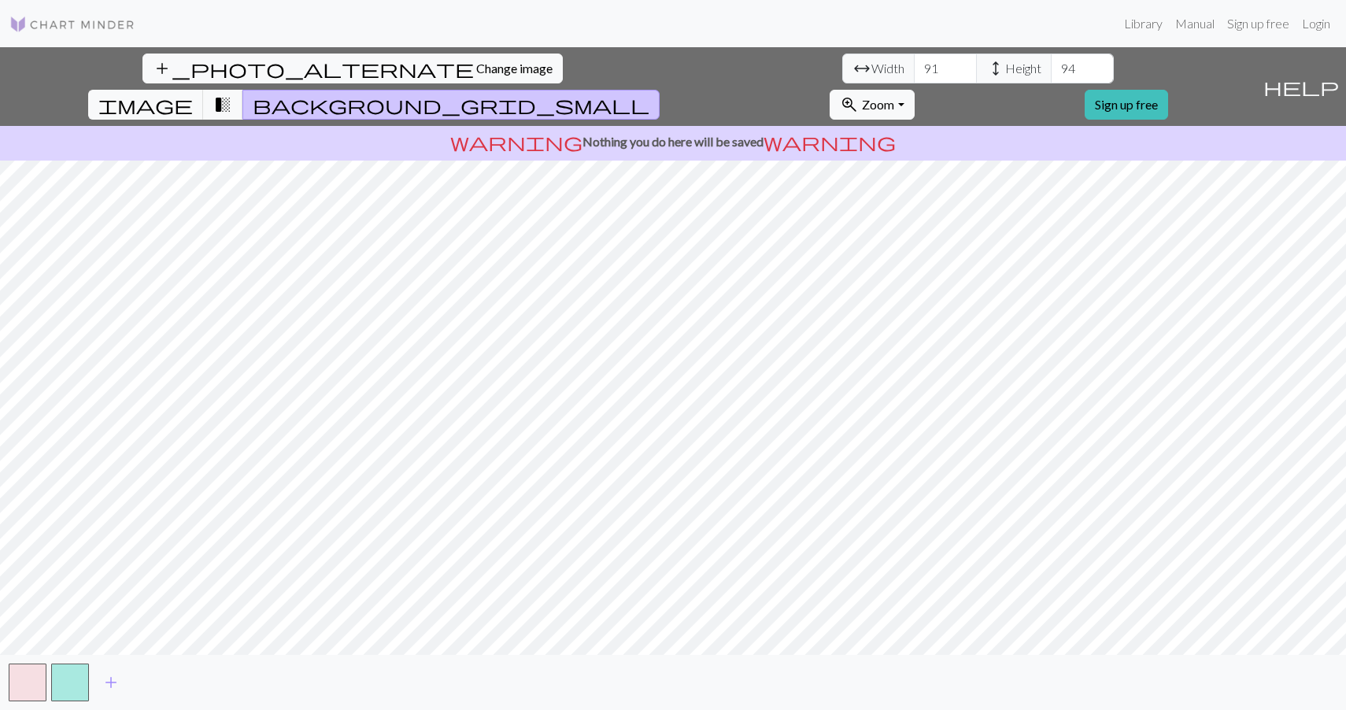
click at [914, 65] on input "96" at bounding box center [945, 69] width 63 height 30
click at [914, 65] on input "97" at bounding box center [945, 69] width 63 height 30
click at [914, 65] on input "98" at bounding box center [945, 69] width 63 height 30
click at [914, 65] on input "99" at bounding box center [945, 69] width 63 height 30
type input "100"
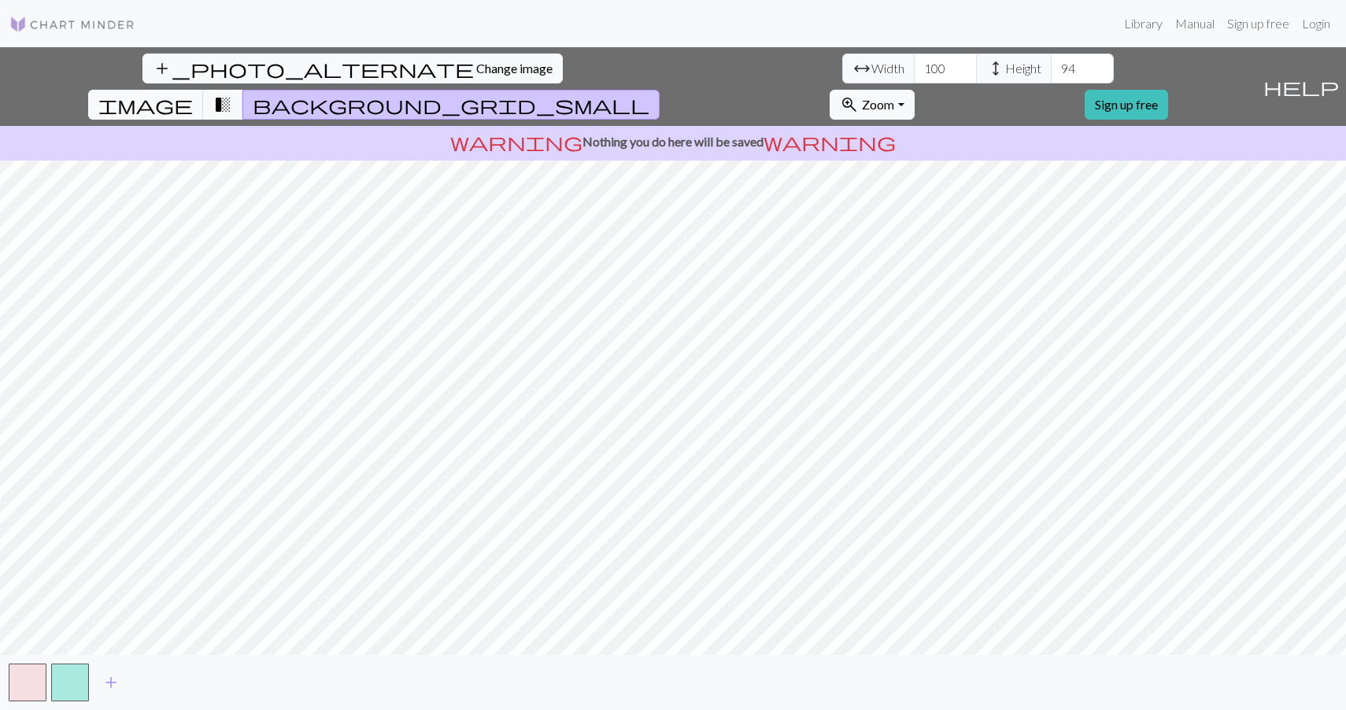
click at [914, 65] on input "100" at bounding box center [945, 69] width 63 height 30
click at [1051, 66] on input "95" at bounding box center [1082, 69] width 63 height 30
click at [1051, 66] on input "96" at bounding box center [1082, 69] width 63 height 30
click at [1051, 66] on input "97" at bounding box center [1082, 69] width 63 height 30
click at [1051, 66] on input "98" at bounding box center [1082, 69] width 63 height 30
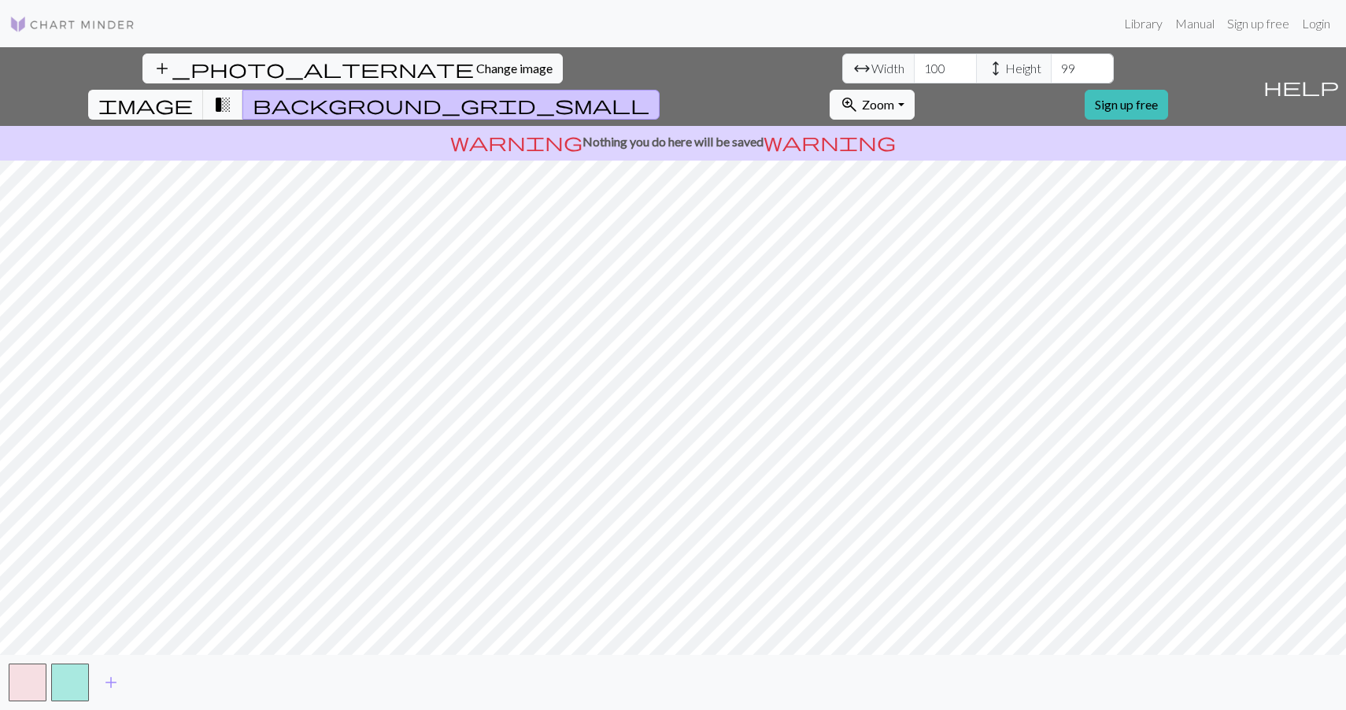
click at [1051, 66] on input "99" at bounding box center [1082, 69] width 63 height 30
type input "100"
click at [1051, 66] on input "100" at bounding box center [1082, 69] width 63 height 30
click at [70, 672] on button "button" at bounding box center [70, 682] width 38 height 38
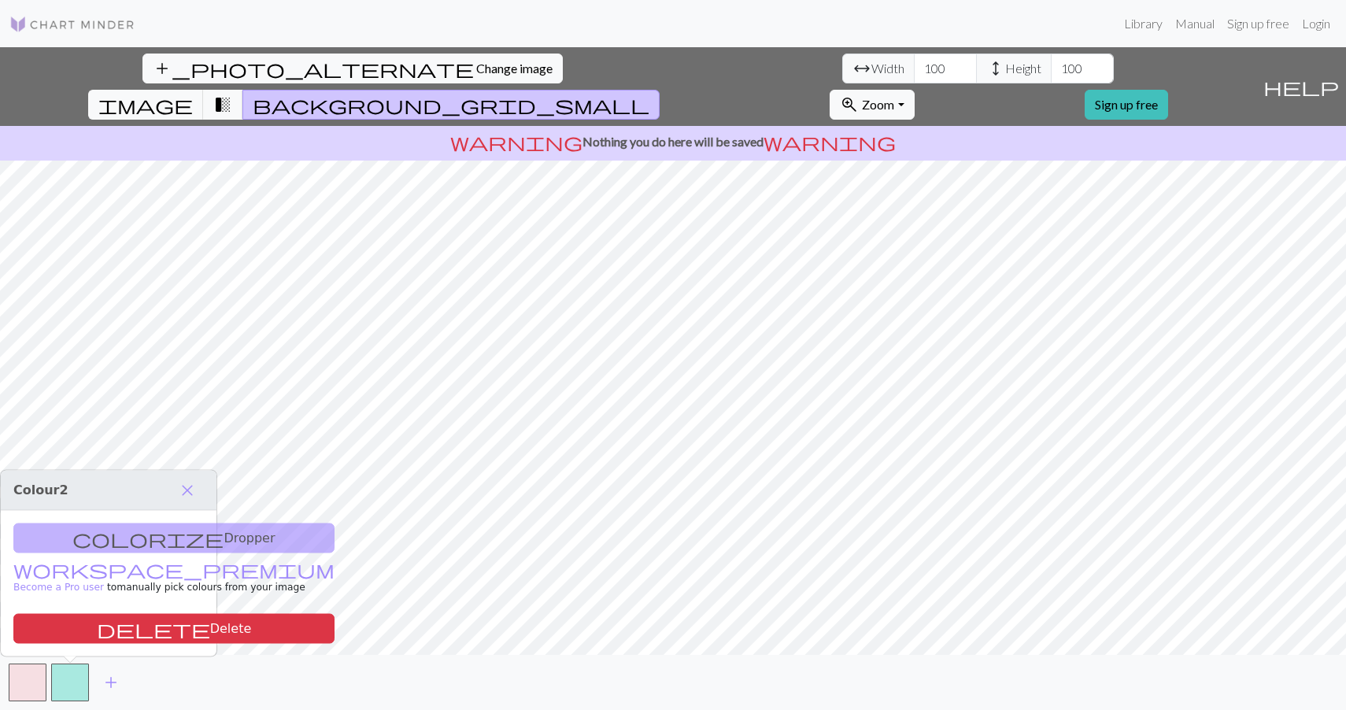
click at [96, 548] on div "colorize Dropper workspace_premium Become a Pro user to manually pick colours f…" at bounding box center [109, 584] width 216 height 146
click at [185, 491] on span "close" at bounding box center [187, 490] width 19 height 22
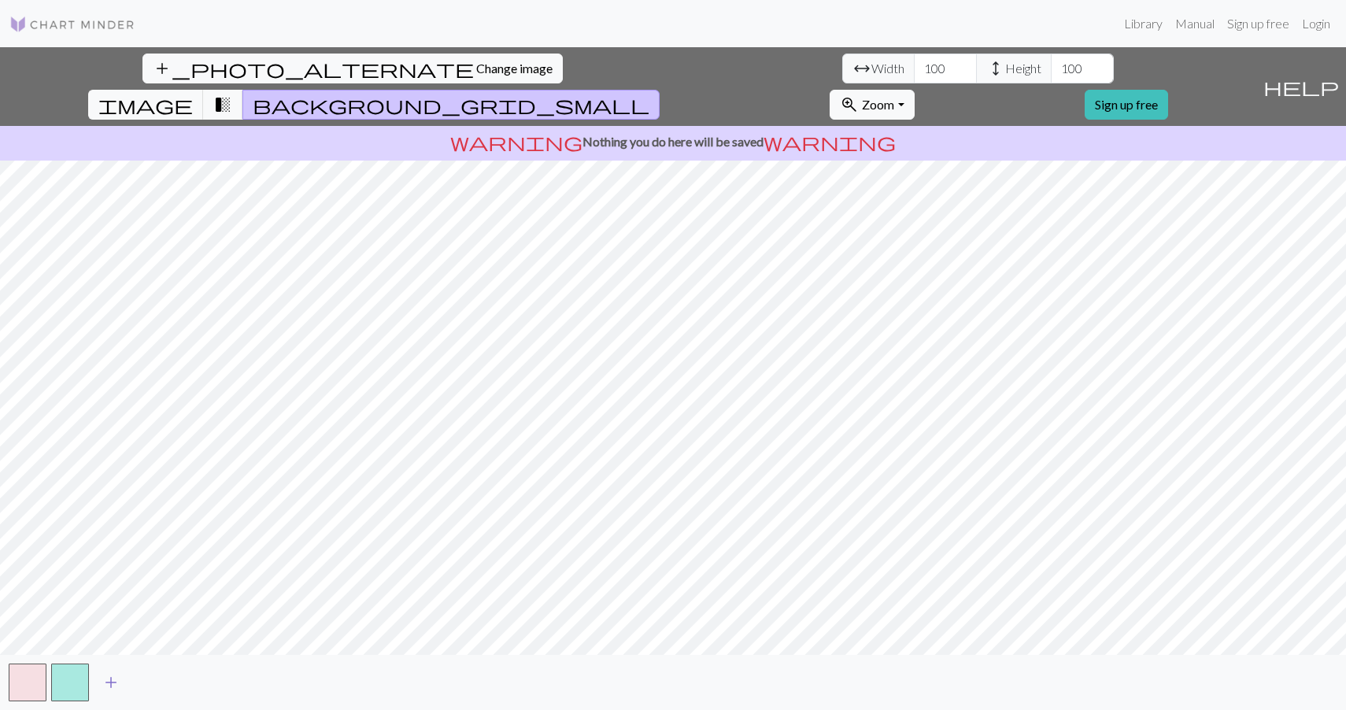
click at [113, 678] on span "add" at bounding box center [111, 682] width 19 height 22
click at [153, 685] on span "add" at bounding box center [153, 682] width 19 height 22
click at [153, 685] on button "button" at bounding box center [155, 682] width 38 height 38
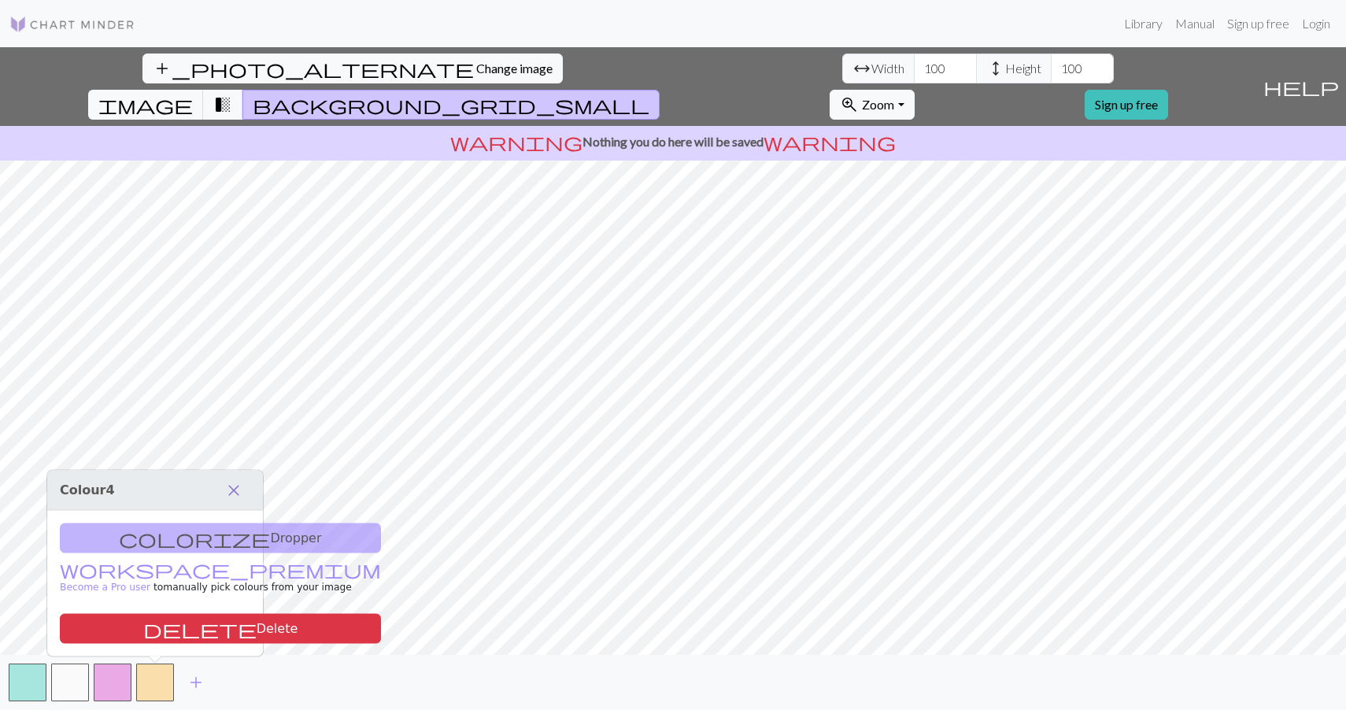
click at [239, 486] on span "close" at bounding box center [233, 490] width 19 height 22
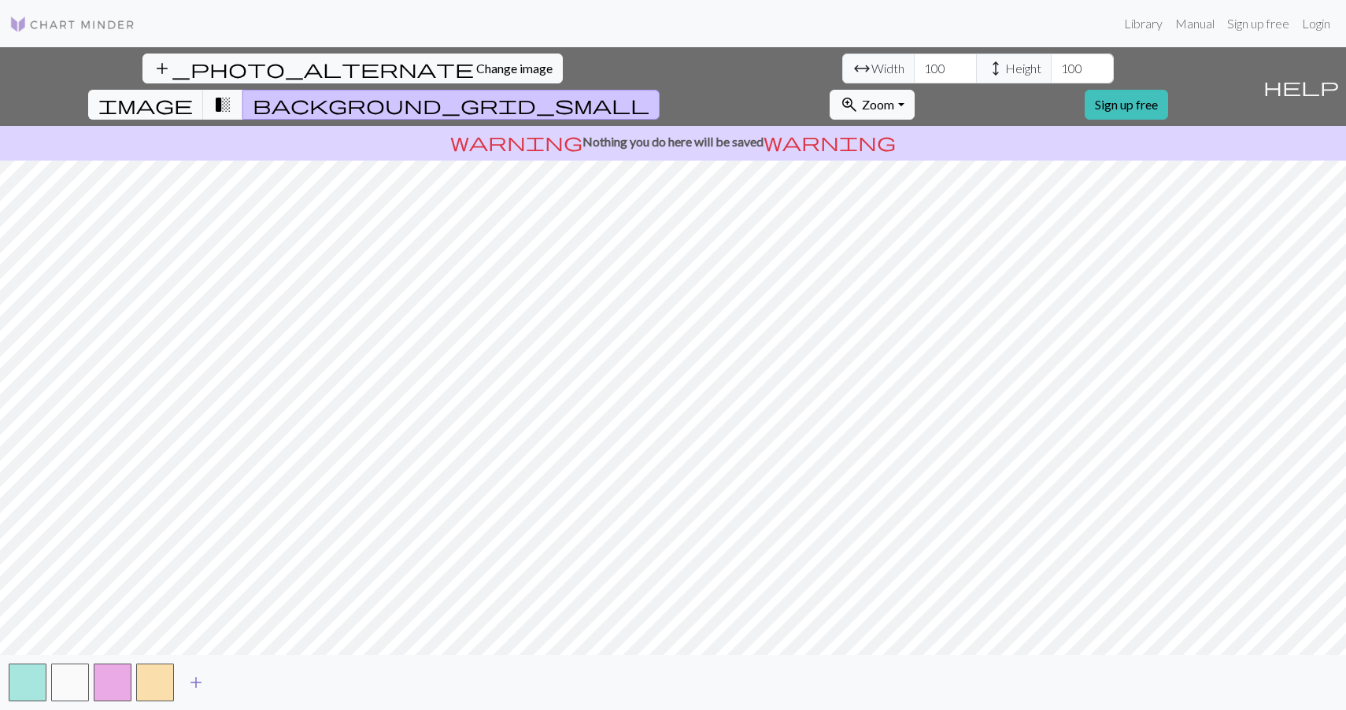
click at [194, 682] on span "add" at bounding box center [196, 682] width 19 height 22
click at [240, 681] on span "add" at bounding box center [238, 682] width 19 height 22
click at [279, 675] on span "add" at bounding box center [281, 682] width 19 height 22
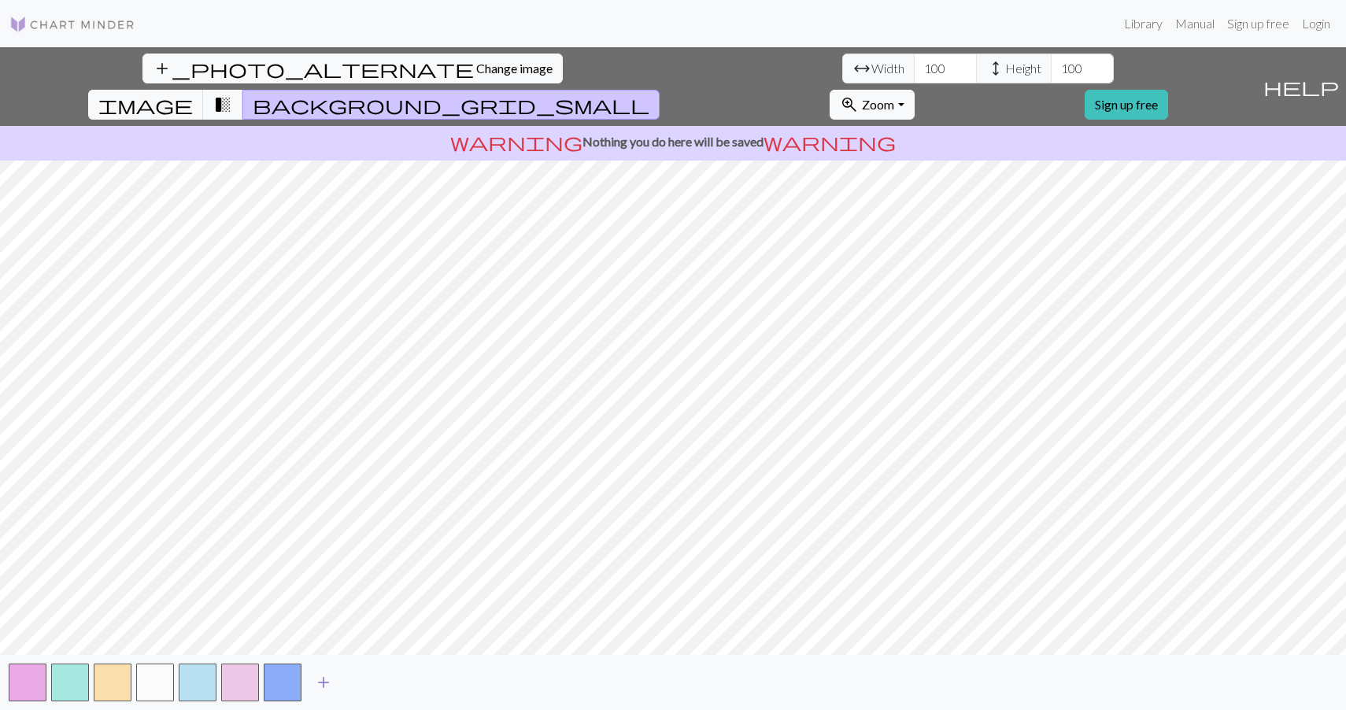
click at [332, 682] on span "add" at bounding box center [323, 682] width 19 height 22
click at [375, 682] on span "add" at bounding box center [366, 682] width 19 height 22
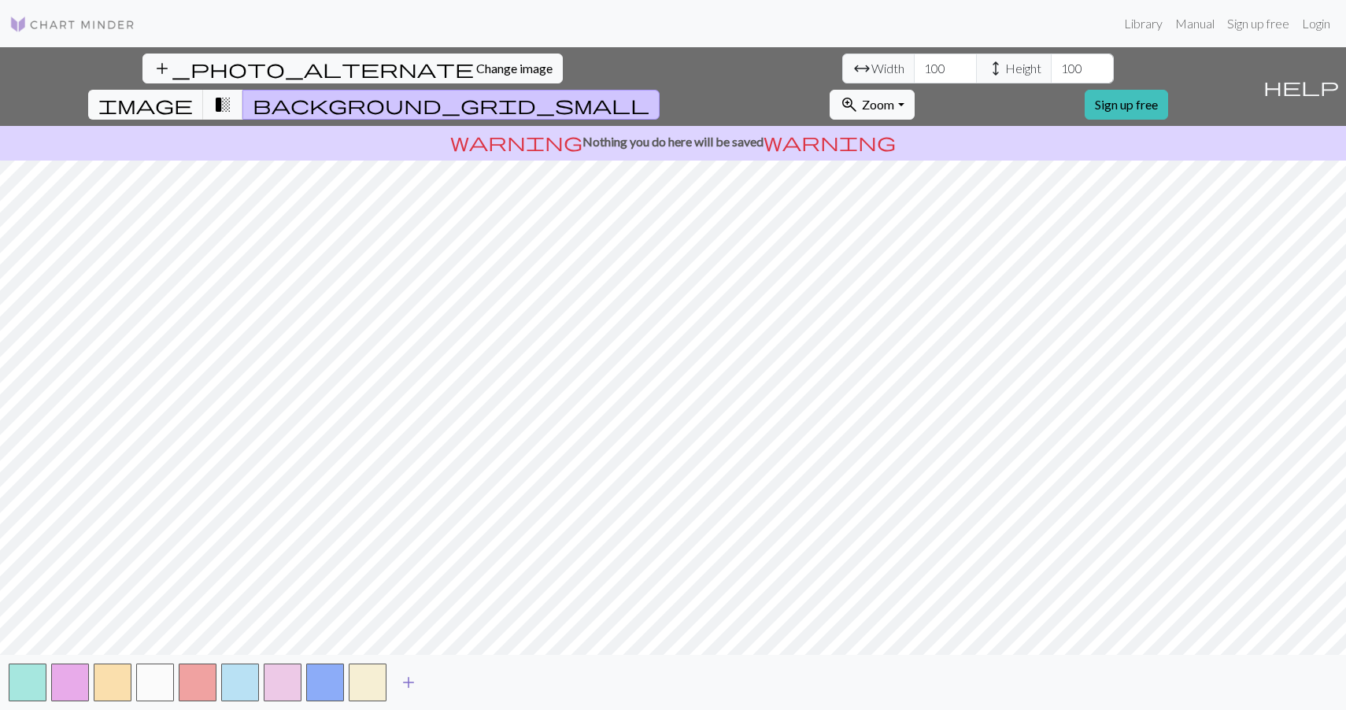
click at [416, 682] on span "add" at bounding box center [408, 682] width 19 height 22
click at [453, 689] on span "add" at bounding box center [451, 682] width 19 height 22
